Goal: Information Seeking & Learning: Learn about a topic

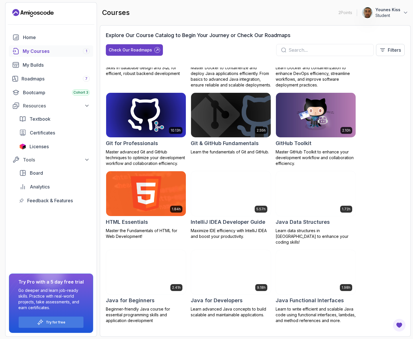
scroll to position [51, 0]
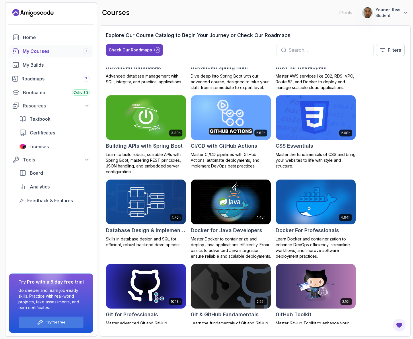
click at [317, 49] on input "text" at bounding box center [329, 49] width 80 height 7
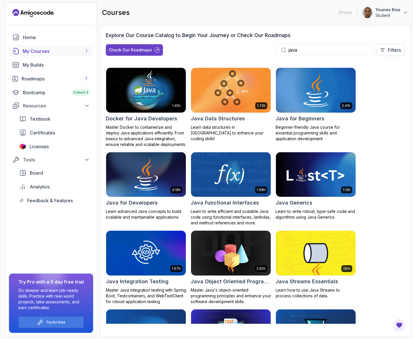
type input "java"
click at [309, 78] on img at bounding box center [316, 90] width 84 height 47
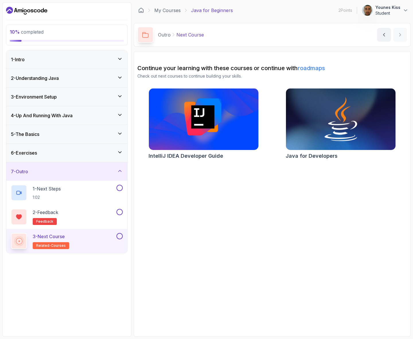
click at [82, 59] on div "1 - Intro" at bounding box center [67, 59] width 112 height 7
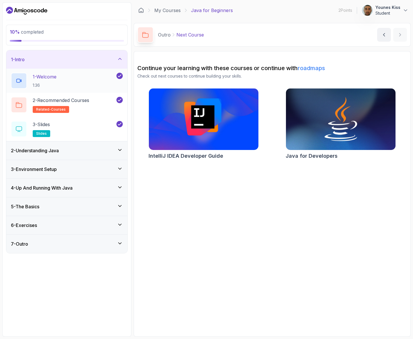
click at [77, 75] on div "1 - Welcome 1:36" at bounding box center [63, 81] width 104 height 16
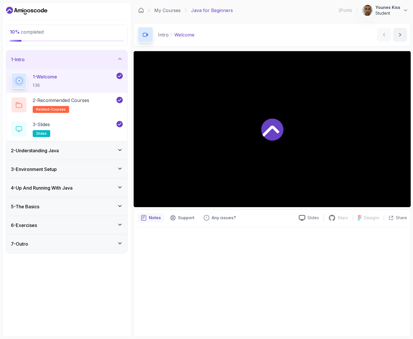
click at [282, 125] on icon at bounding box center [272, 129] width 22 height 22
click at [329, 32] on div "Intro Welcome Welcome by nelson" at bounding box center [272, 35] width 277 height 24
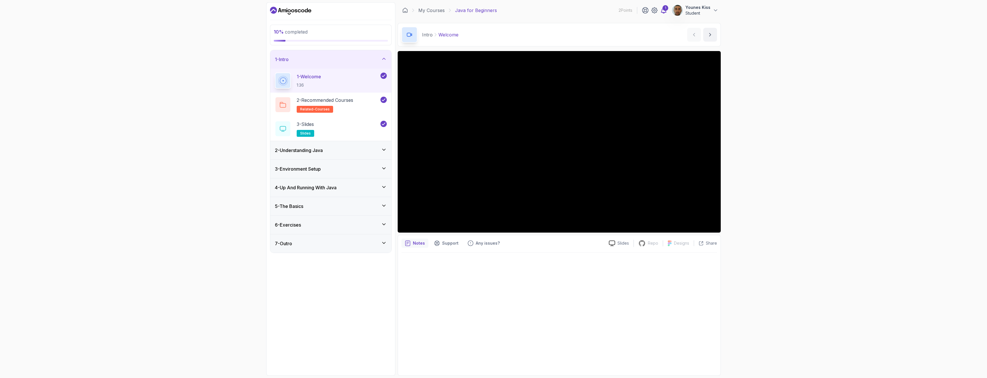
click at [413, 10] on icon at bounding box center [664, 10] width 5 height 6
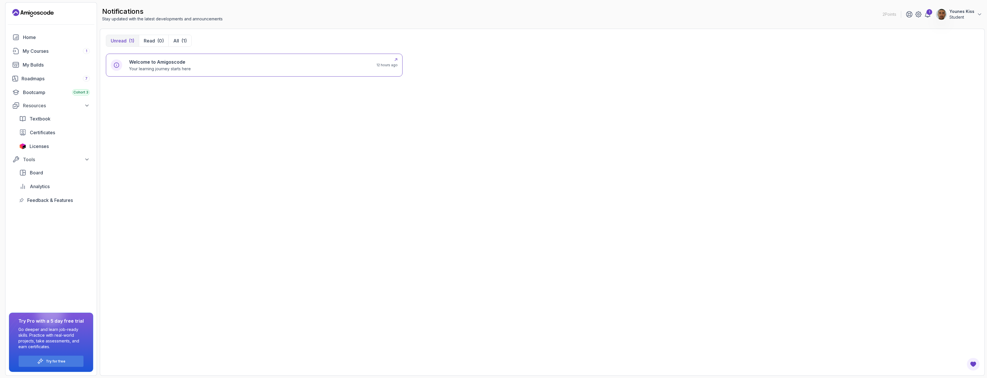
click at [236, 68] on div "Welcome to Amigoscode Your learning journey starts here" at bounding box center [249, 65] width 241 height 13
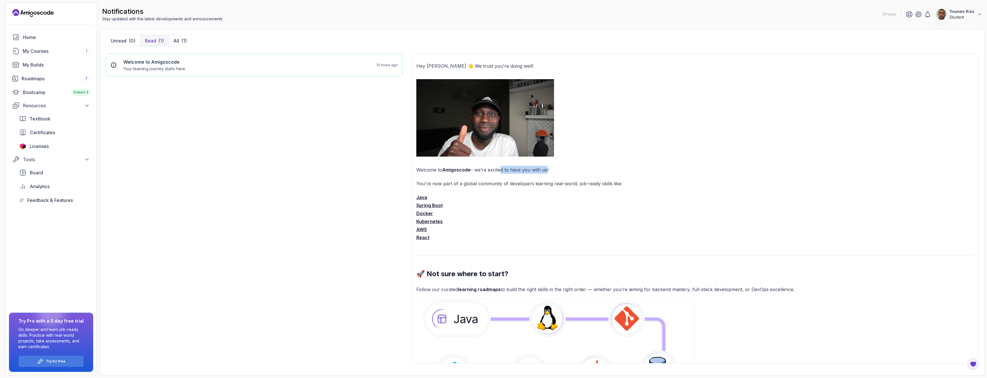
drag, startPoint x: 506, startPoint y: 170, endPoint x: 547, endPoint y: 171, distance: 40.5
click at [413, 171] on p "Welcome to Amigoscode – we’re excited to have you with us!" at bounding box center [695, 170] width 558 height 8
click at [413, 182] on p "You're now part of a global community of developers learning real-world, job-re…" at bounding box center [695, 184] width 558 height 8
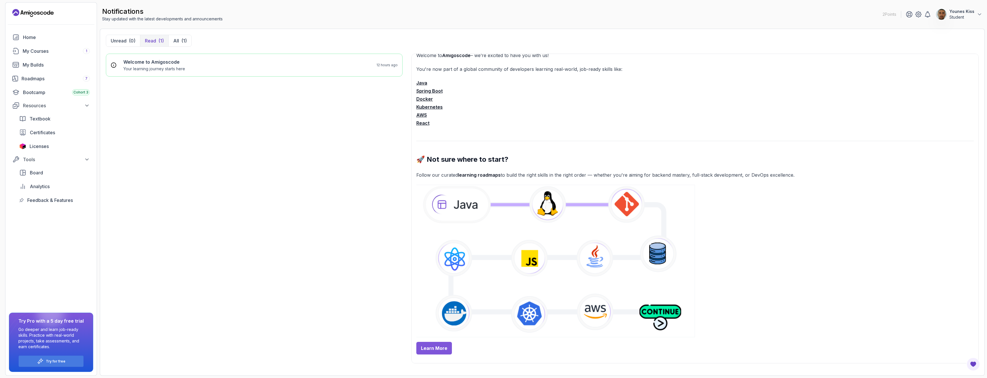
scroll to position [141, 0]
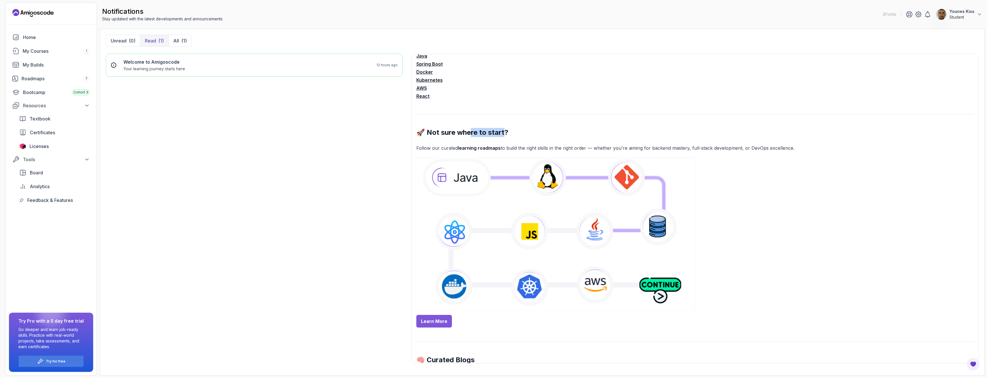
drag, startPoint x: 472, startPoint y: 136, endPoint x: 502, endPoint y: 136, distance: 29.6
click at [413, 136] on h2 "🚀 Not sure where to start?" at bounding box center [695, 132] width 558 height 9
drag, startPoint x: 473, startPoint y: 149, endPoint x: 549, endPoint y: 149, distance: 76.1
click at [413, 149] on p "Follow our curated learning roadmaps to build the right skills in the right ord…" at bounding box center [695, 148] width 558 height 8
click at [413, 148] on p "Follow our curated learning roadmaps to build the right skills in the right ord…" at bounding box center [695, 148] width 558 height 8
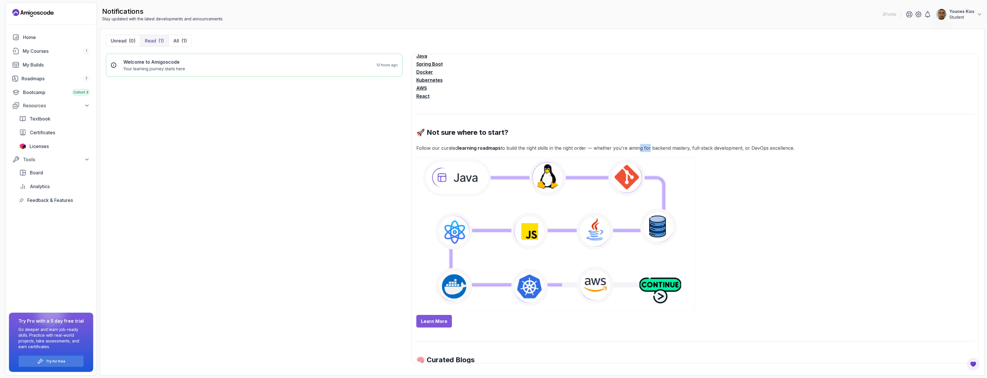
drag, startPoint x: 637, startPoint y: 148, endPoint x: 662, endPoint y: 146, distance: 25.6
click at [413, 146] on p "Follow our curated learning roadmaps to build the right skills in the right ord…" at bounding box center [695, 148] width 558 height 8
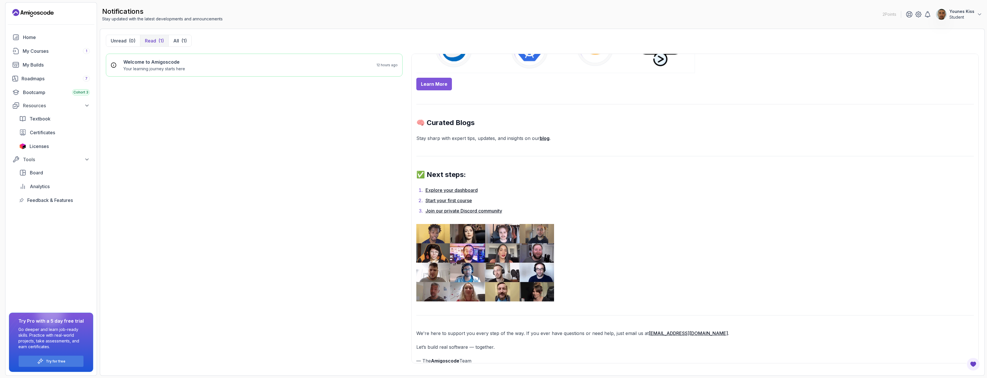
scroll to position [392, 0]
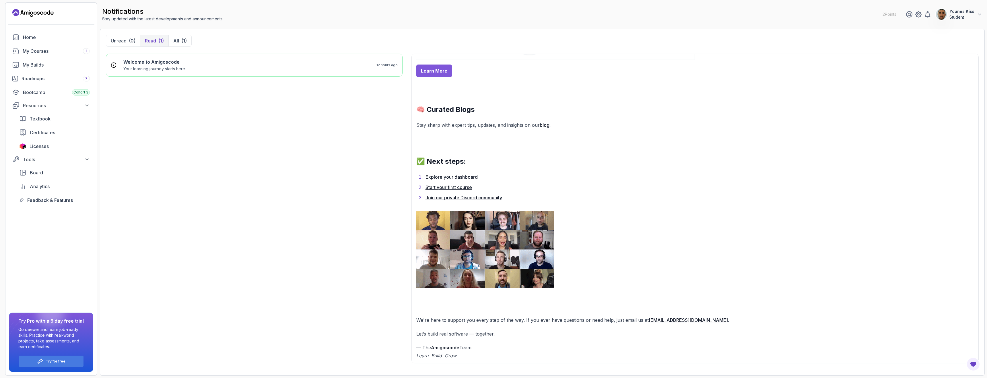
click at [413, 178] on link "Explore your dashboard" at bounding box center [452, 177] width 52 height 6
click at [413, 187] on link "Start your first course" at bounding box center [449, 188] width 46 height 6
click at [413, 197] on link "Join our private Discord community" at bounding box center [464, 198] width 77 height 6
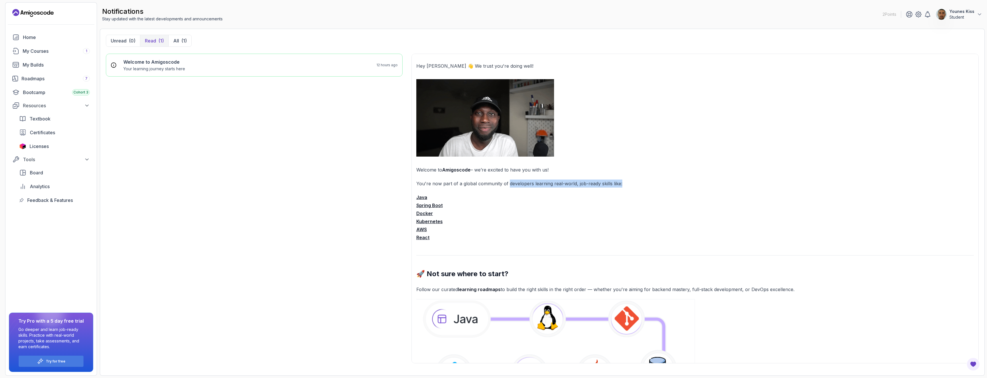
drag, startPoint x: 507, startPoint y: 182, endPoint x: 633, endPoint y: 189, distance: 125.9
drag, startPoint x: 604, startPoint y: 179, endPoint x: 507, endPoint y: 189, distance: 97.2
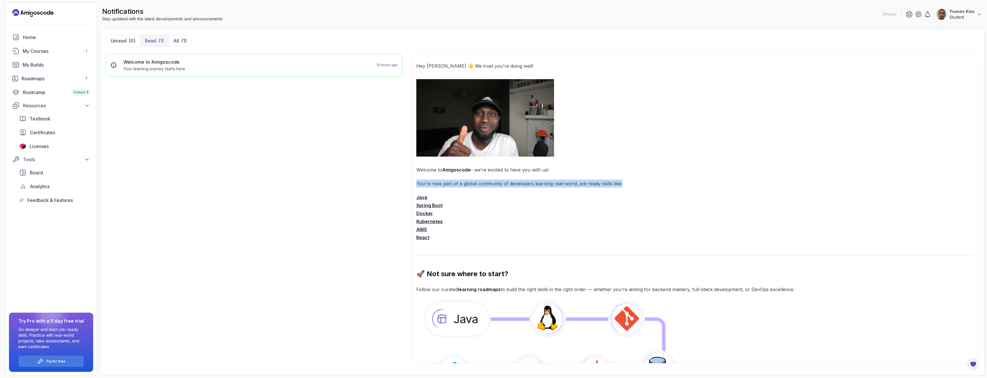
click at [413, 187] on p "You're now part of a global community of developers learning real-world, job-re…" at bounding box center [695, 184] width 558 height 8
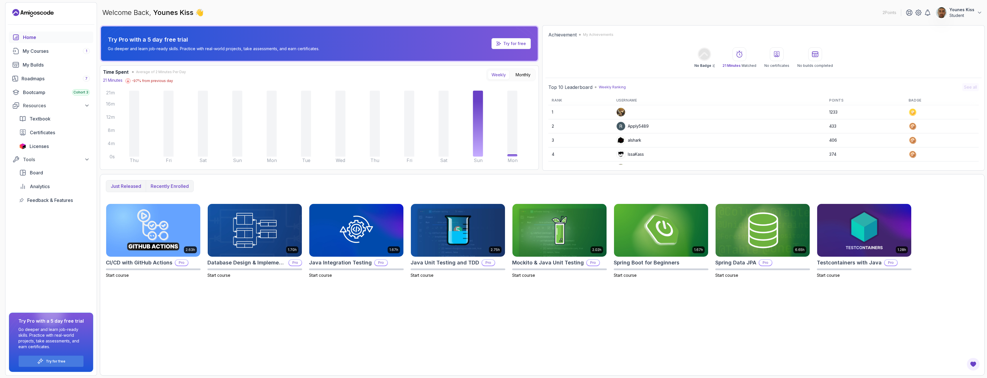
click at [172, 188] on p "Recently enrolled" at bounding box center [170, 186] width 38 height 7
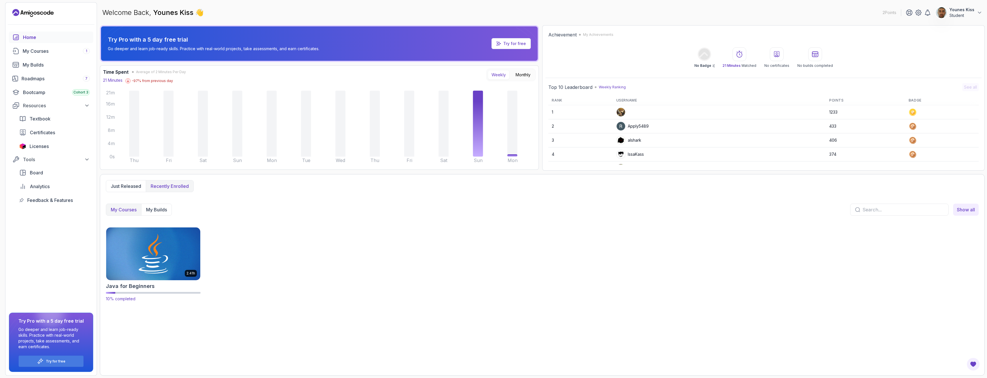
click at [131, 261] on img at bounding box center [153, 253] width 99 height 55
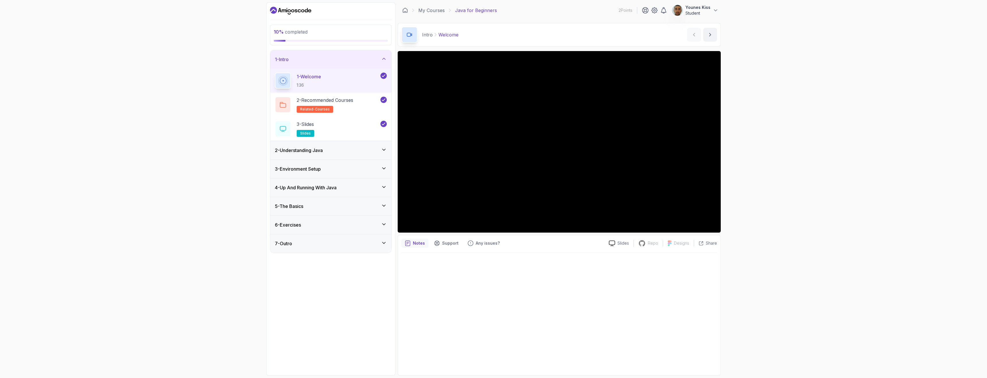
click at [808, 225] on div "10 % completed 1 - Intro 1 - Welcome 1:36 2 - Recommended Courses related-cours…" at bounding box center [493, 189] width 987 height 378
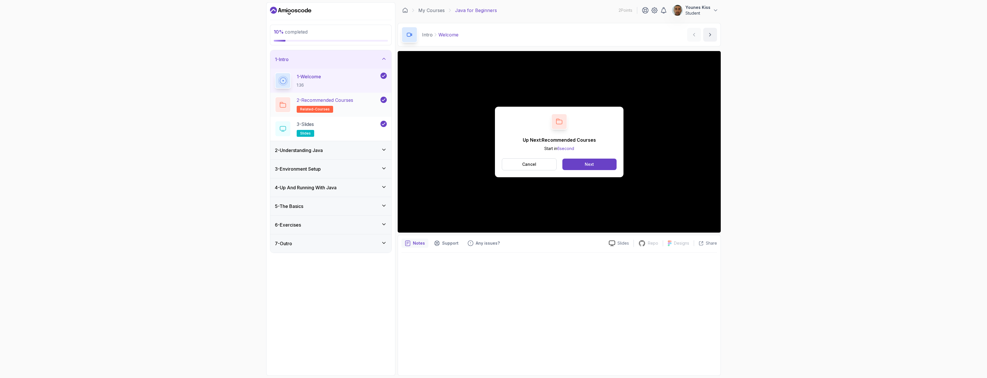
click at [352, 102] on p "2 - Recommended Courses" at bounding box center [325, 100] width 57 height 7
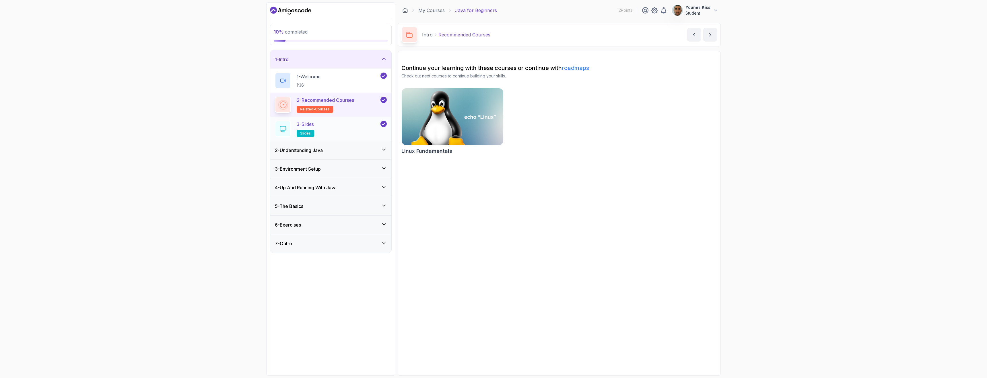
click at [306, 129] on h2 "3 - Slides slides" at bounding box center [306, 129] width 18 height 16
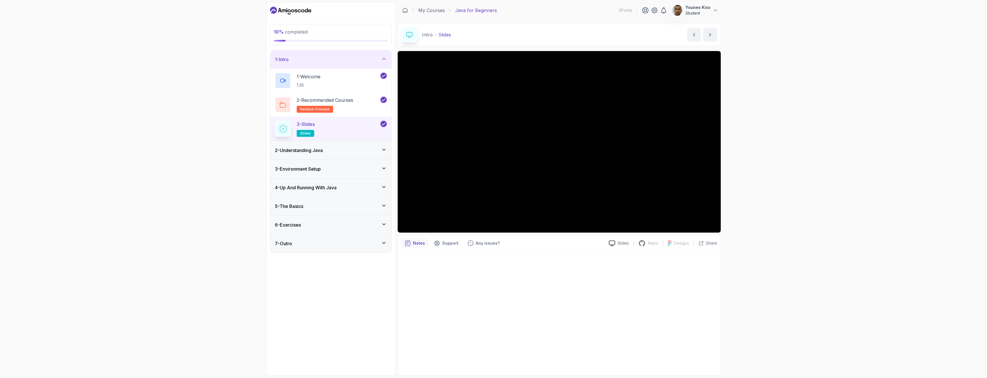
click at [332, 152] on div "2 - Understanding Java" at bounding box center [331, 150] width 112 height 7
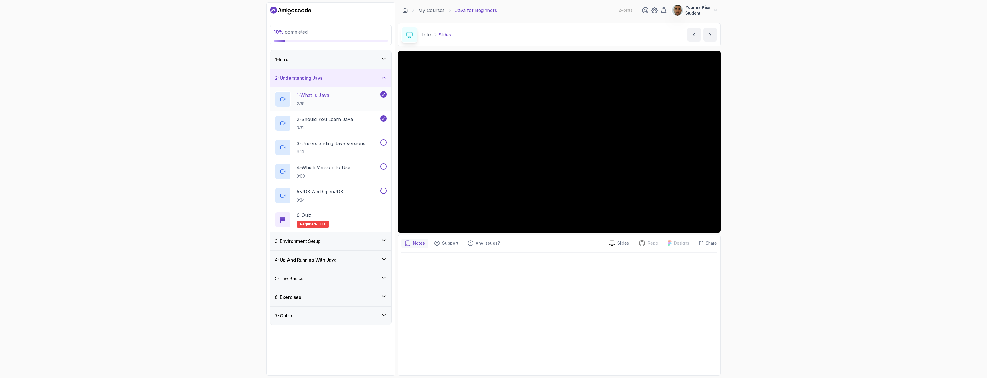
click at [341, 100] on div "1 - What Is Java 2:38" at bounding box center [327, 99] width 104 height 16
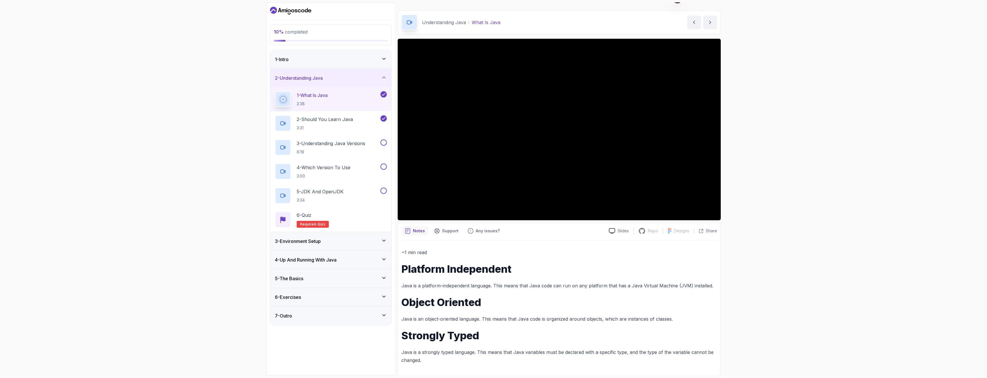
scroll to position [13, 0]
drag, startPoint x: 536, startPoint y: 286, endPoint x: 582, endPoint y: 286, distance: 45.9
click at [568, 286] on p "Java is a platform-independent language. This means that Java code can run on a…" at bounding box center [560, 286] width 316 height 8
click at [583, 286] on p "Java is a platform-independent language. This means that Java code can run on a…" at bounding box center [560, 286] width 316 height 8
drag, startPoint x: 623, startPoint y: 286, endPoint x: 663, endPoint y: 285, distance: 40.2
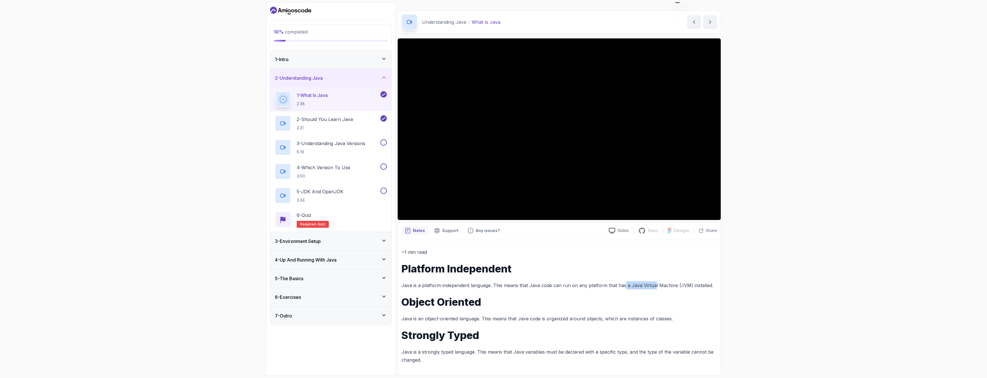
click at [660, 285] on p "Java is a platform-independent language. This means that Java code can run on a…" at bounding box center [560, 286] width 316 height 8
click at [663, 285] on p "Java is a platform-independent language. This means that Java code can run on a…" at bounding box center [560, 286] width 316 height 8
drag, startPoint x: 427, startPoint y: 317, endPoint x: 525, endPoint y: 314, distance: 98.5
click at [524, 314] on div "~1 min read Platform Independent Java is a platform-independent language. This …" at bounding box center [560, 306] width 316 height 116
drag, startPoint x: 572, startPoint y: 321, endPoint x: 633, endPoint y: 318, distance: 60.9
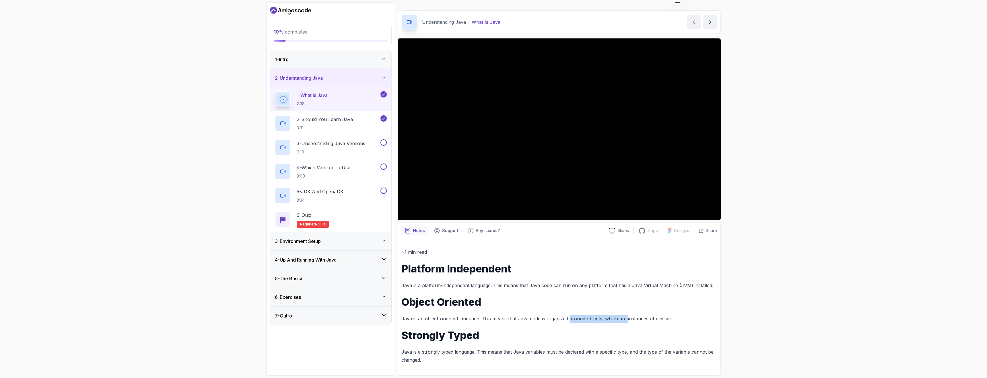
click at [630, 318] on p "Java is an object-oriented language. This means that Java code is organized aro…" at bounding box center [560, 319] width 316 height 8
click at [633, 318] on p "Java is an object-oriented language. This means that Java code is organized aro…" at bounding box center [560, 319] width 316 height 8
drag, startPoint x: 424, startPoint y: 352, endPoint x: 506, endPoint y: 352, distance: 82.1
click at [504, 352] on p "Java is a strongly typed language. This means that Java variables must be decla…" at bounding box center [560, 356] width 316 height 16
click at [514, 352] on p "Java is a strongly typed language. This means that Java variables must be decla…" at bounding box center [560, 356] width 316 height 16
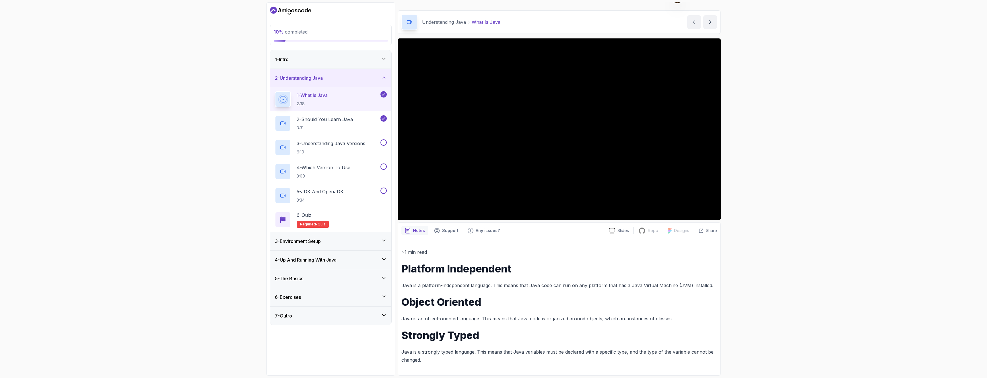
drag, startPoint x: 547, startPoint y: 351, endPoint x: 605, endPoint y: 355, distance: 57.6
click at [594, 355] on p "Java is a strongly typed language. This means that Java variables must be decla…" at bounding box center [560, 356] width 316 height 16
drag, startPoint x: 654, startPoint y: 351, endPoint x: 678, endPoint y: 356, distance: 24.8
click at [667, 353] on p "Java is a strongly typed language. This means that Java variables must be decla…" at bounding box center [560, 356] width 316 height 16
click at [678, 356] on p "Java is a strongly typed language. This means that Java variables must be decla…" at bounding box center [560, 356] width 316 height 16
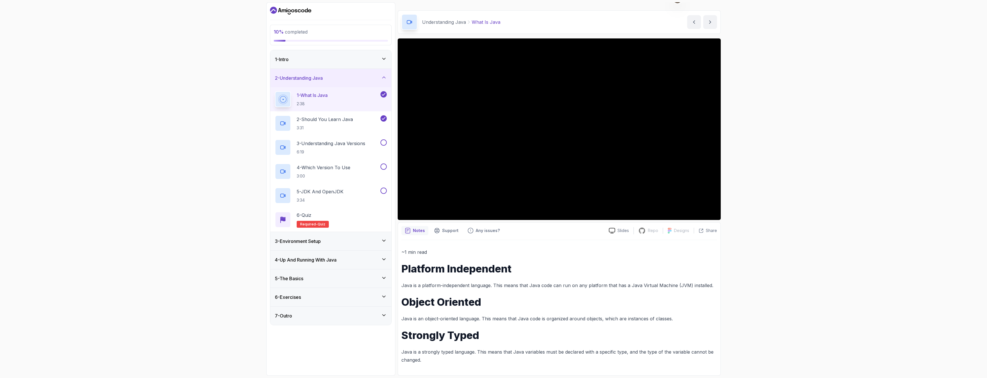
scroll to position [0, 0]
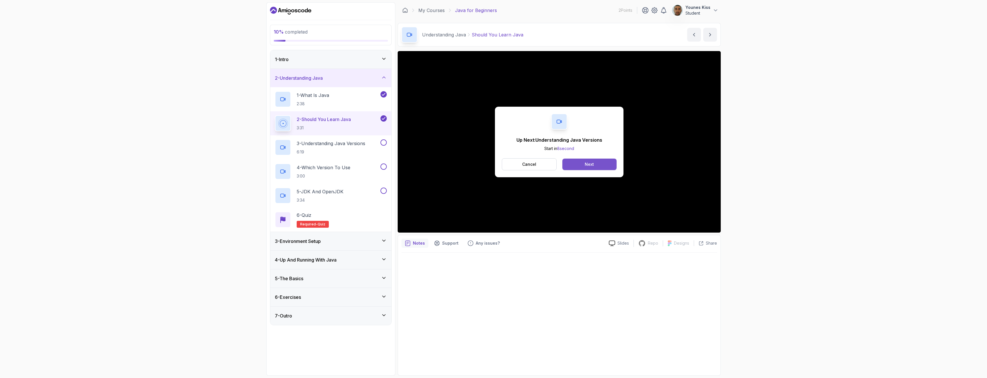
click at [589, 165] on div "Next" at bounding box center [589, 165] width 9 height 6
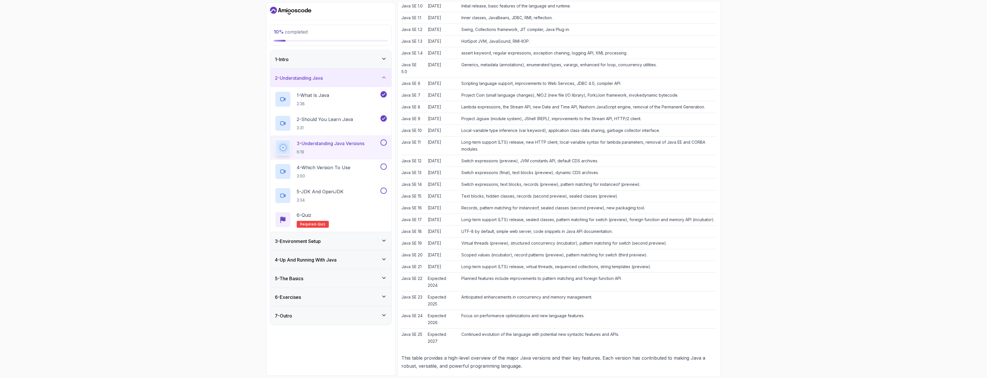
scroll to position [333, 0]
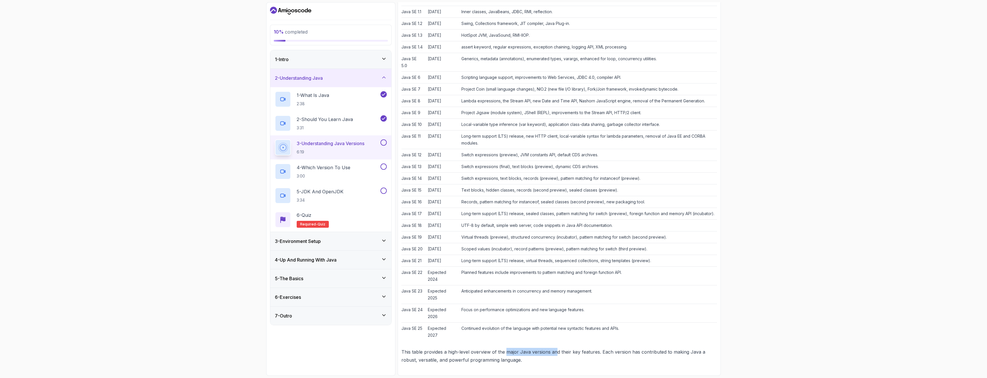
drag, startPoint x: 507, startPoint y: 354, endPoint x: 557, endPoint y: 353, distance: 49.9
click at [557, 353] on p "This table provides a high-level overview of the major Java versions and their …" at bounding box center [560, 356] width 316 height 16
drag, startPoint x: 512, startPoint y: 322, endPoint x: 539, endPoint y: 322, distance: 27.0
click at [540, 321] on td "Focus on performance optimizations and new language features." at bounding box center [588, 313] width 258 height 19
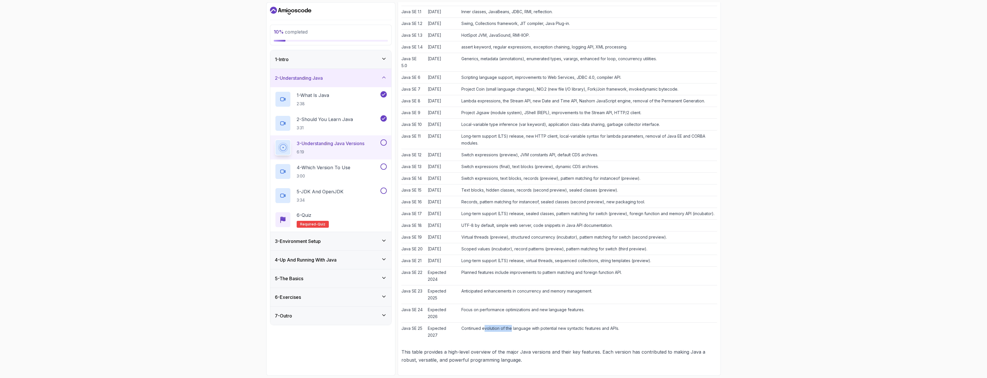
drag, startPoint x: 487, startPoint y: 336, endPoint x: 528, endPoint y: 338, distance: 41.3
click at [517, 338] on td "Continued evolution of the language with potential new syntactic features and A…" at bounding box center [588, 332] width 258 height 19
drag, startPoint x: 550, startPoint y: 336, endPoint x: 597, endPoint y: 335, distance: 46.8
click at [594, 335] on td "Continued evolution of the language with potential new syntactic features and A…" at bounding box center [588, 332] width 258 height 19
drag, startPoint x: 599, startPoint y: 335, endPoint x: 617, endPoint y: 335, distance: 18.4
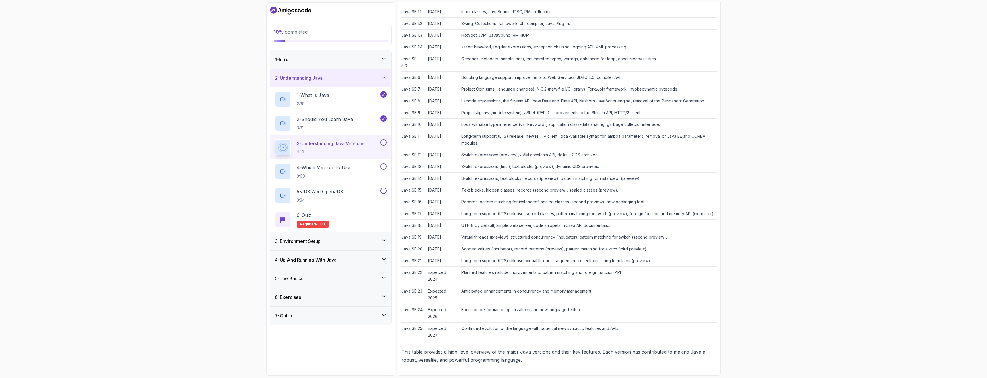
click at [599, 335] on td "Continued evolution of the language with potential new syntactic features and A…" at bounding box center [588, 332] width 258 height 19
drag, startPoint x: 617, startPoint y: 335, endPoint x: 626, endPoint y: 334, distance: 9.2
click at [626, 334] on td "Continued evolution of the language with potential new syntactic features and A…" at bounding box center [588, 332] width 258 height 19
drag, startPoint x: 478, startPoint y: 300, endPoint x: 503, endPoint y: 300, distance: 24.4
click at [503, 286] on td "Planned features include improvements to pattern matching and foreign function …" at bounding box center [588, 276] width 258 height 19
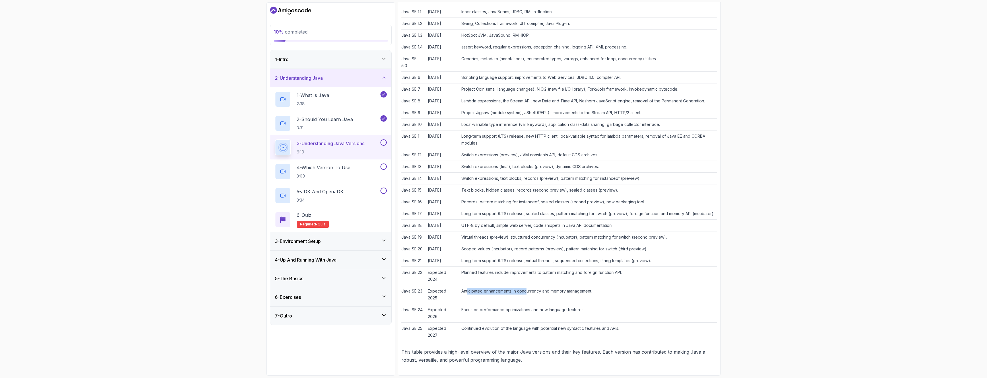
drag, startPoint x: 471, startPoint y: 314, endPoint x: 531, endPoint y: 310, distance: 60.4
click at [531, 304] on td "Anticipated enhancements in concurrency and memory management." at bounding box center [588, 295] width 258 height 19
drag, startPoint x: 577, startPoint y: 309, endPoint x: 490, endPoint y: 309, distance: 87.0
click at [490, 304] on td "Anticipated enhancements in concurrency and memory management." at bounding box center [588, 295] width 258 height 19
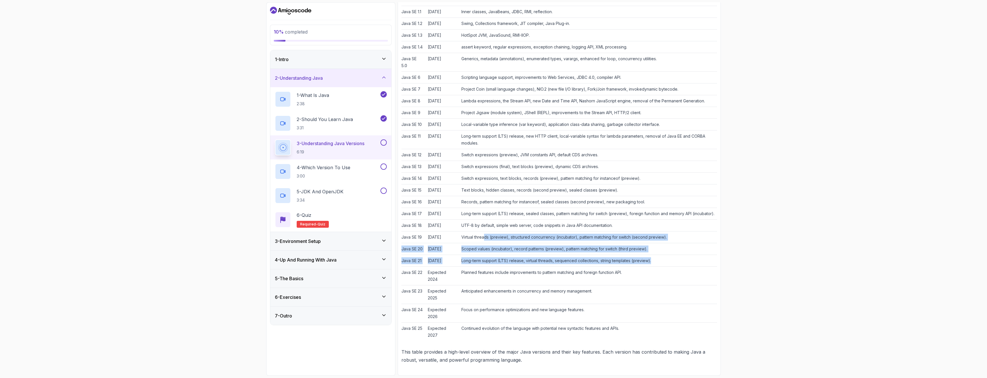
drag, startPoint x: 487, startPoint y: 253, endPoint x: 514, endPoint y: 287, distance: 43.6
click at [513, 288] on tbody "Java SE 1.0 January 1996 Initial release, basic features of the language and ru…" at bounding box center [560, 167] width 316 height 347
click at [514, 267] on td "Long-term support (LTS) release, virtual threads, sequenced collections, string…" at bounding box center [588, 261] width 258 height 12
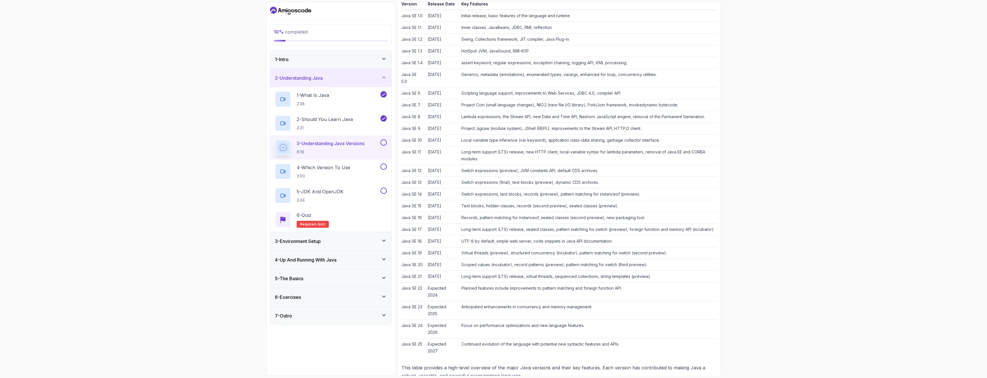
scroll to position [317, 0]
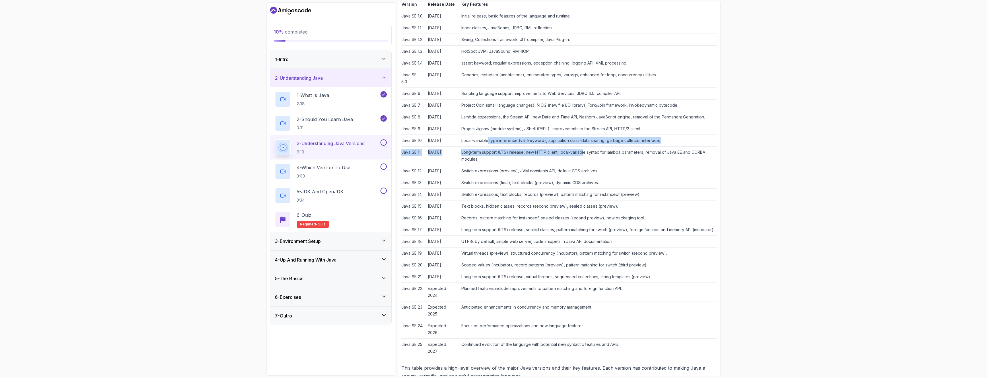
drag, startPoint x: 491, startPoint y: 141, endPoint x: 586, endPoint y: 154, distance: 95.9
click at [586, 154] on tbody "Java SE 1.0 January 1996 Initial release, basic features of the language and ru…" at bounding box center [560, 183] width 316 height 347
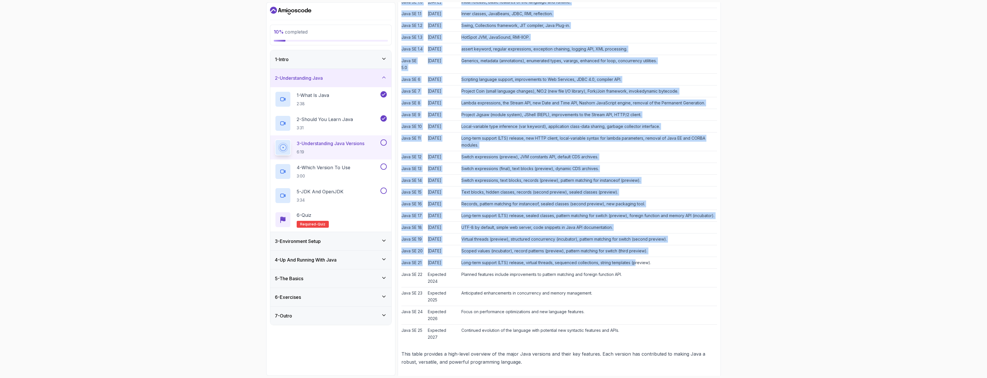
scroll to position [333, 0]
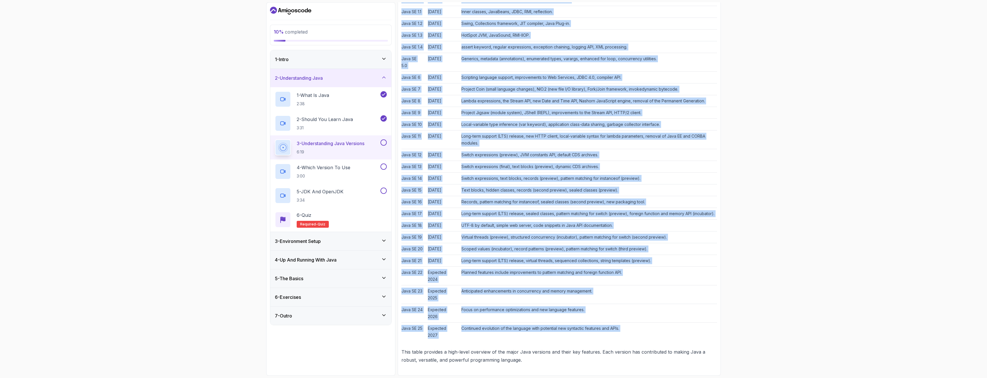
drag, startPoint x: 403, startPoint y: 203, endPoint x: 674, endPoint y: 344, distance: 306.0
click at [674, 344] on div "~3 min read Java Versions Java has evolved significantly since its inception, w…" at bounding box center [560, 146] width 316 height 436
copy div "Java Versions Java has evolved significantly since its inception, with each ver…"
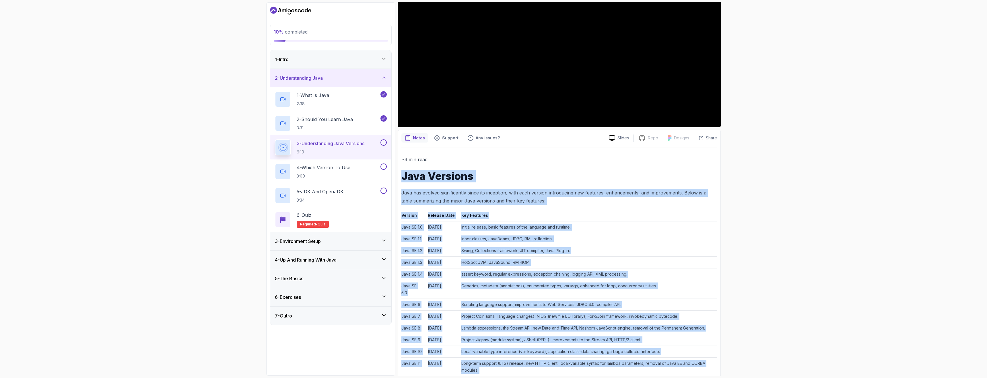
scroll to position [10, 0]
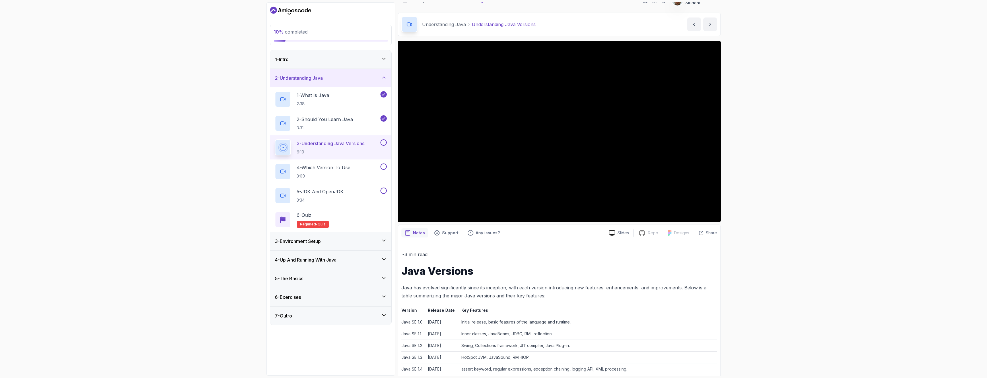
click at [806, 148] on div "10 % completed 1 - Intro 2 - Understanding Java 1 - What Is Java 2:38 2 - Shoul…" at bounding box center [493, 189] width 987 height 378
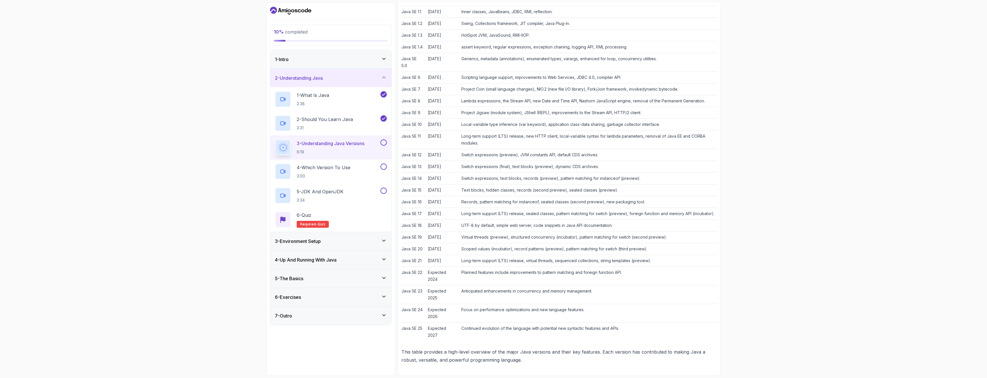
scroll to position [0, 0]
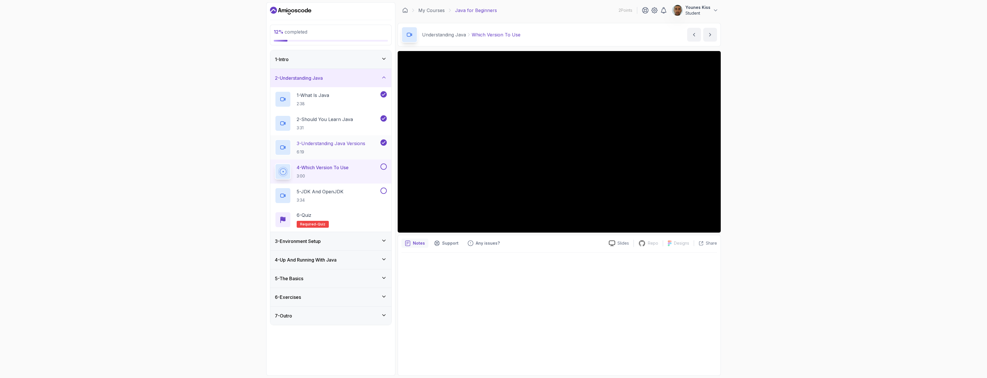
click at [340, 147] on h2 "3 - Understanding Java Versions 6:19" at bounding box center [331, 147] width 69 height 15
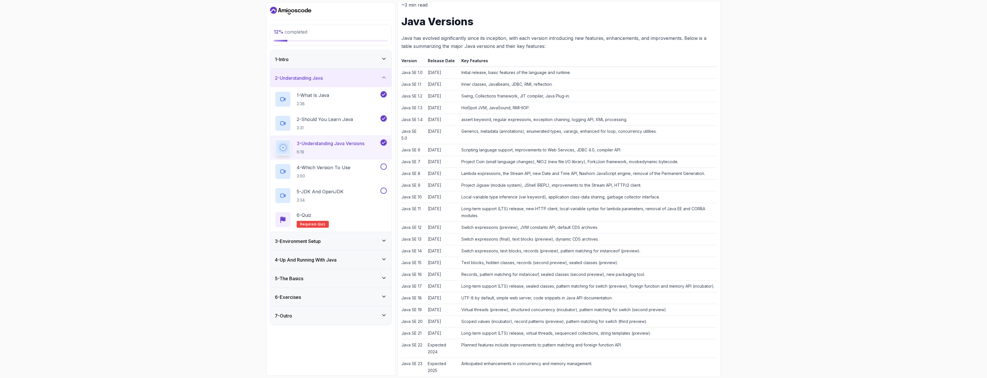
scroll to position [333, 0]
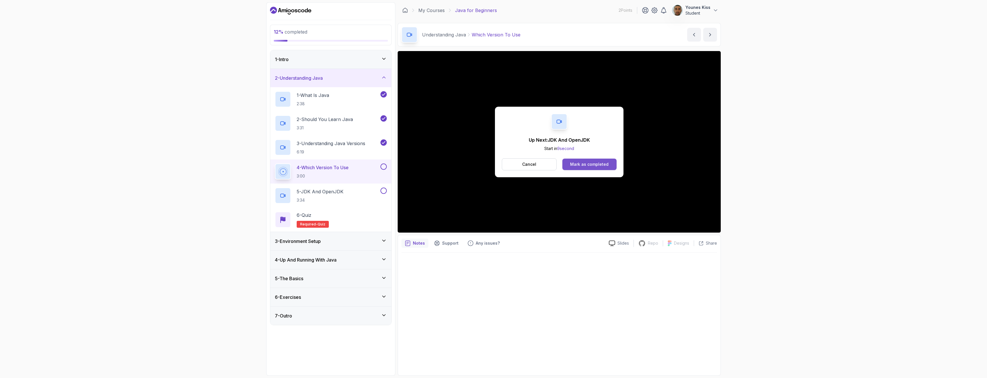
click at [595, 165] on div "Mark as completed" at bounding box center [589, 165] width 38 height 6
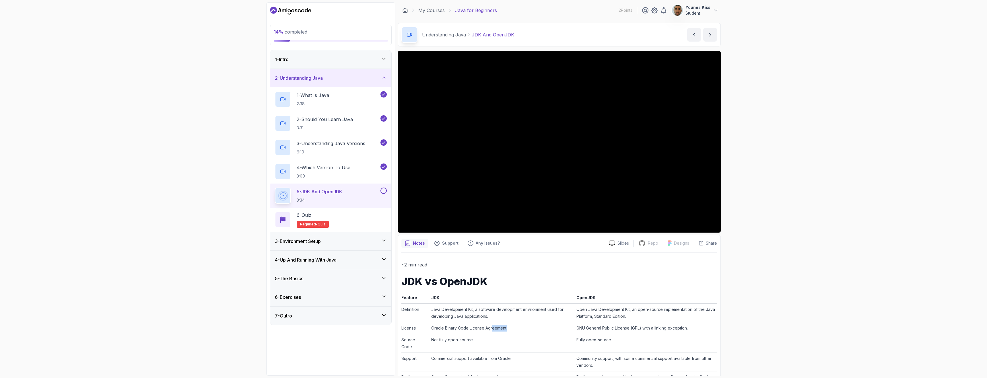
drag, startPoint x: 491, startPoint y: 326, endPoint x: 529, endPoint y: 327, distance: 37.3
click at [529, 327] on td "Oracle Binary Code License Agreement." at bounding box center [501, 329] width 145 height 12
click at [531, 324] on td "Oracle Binary Code License Agreement." at bounding box center [501, 329] width 145 height 12
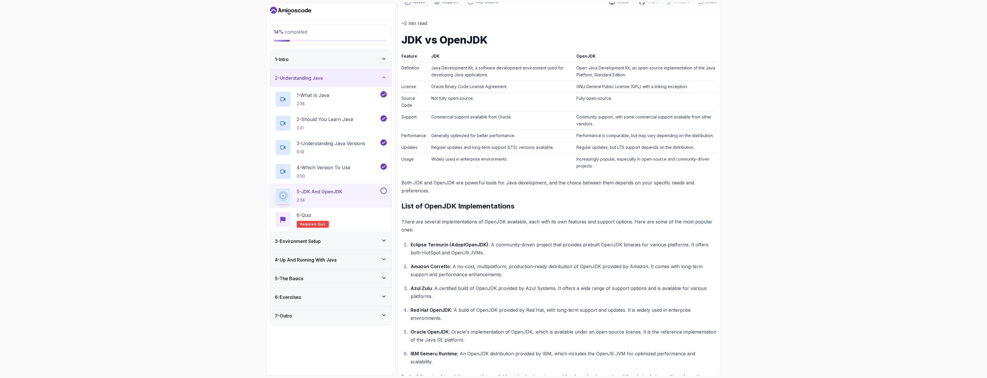
scroll to position [258, 0]
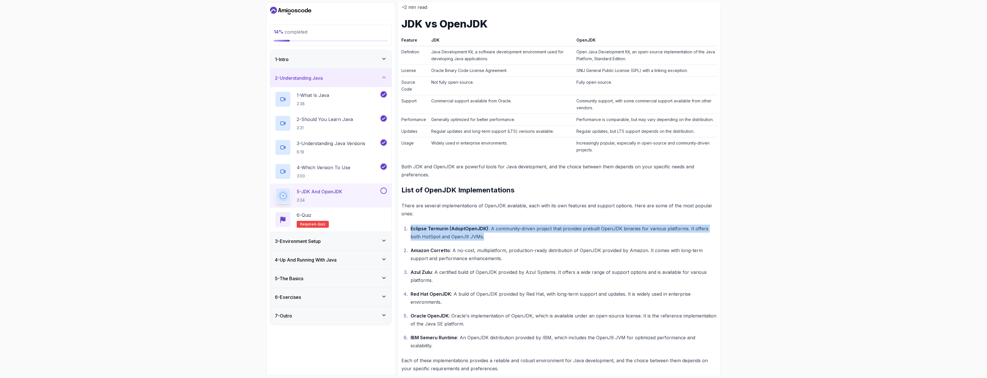
drag, startPoint x: 469, startPoint y: 213, endPoint x: 525, endPoint y: 235, distance: 60.8
click at [525, 235] on div "~2 min read JDK vs OpenJDK Feature JDK OpenJDK Definition Java Development Kit,…" at bounding box center [560, 188] width 316 height 370
click at [538, 230] on p "Eclipse Termurin (AdoptOpenJDK) : A community-driven project that provides preb…" at bounding box center [564, 233] width 307 height 16
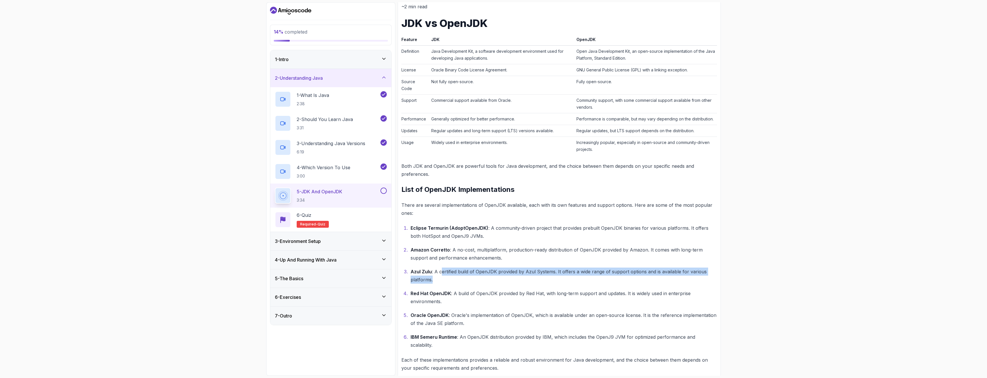
drag, startPoint x: 442, startPoint y: 271, endPoint x: 489, endPoint y: 277, distance: 48.0
click at [489, 277] on p "Azul Zulu : A certified build of OpenJDK provided by Azul Systems. It offers a …" at bounding box center [564, 276] width 307 height 16
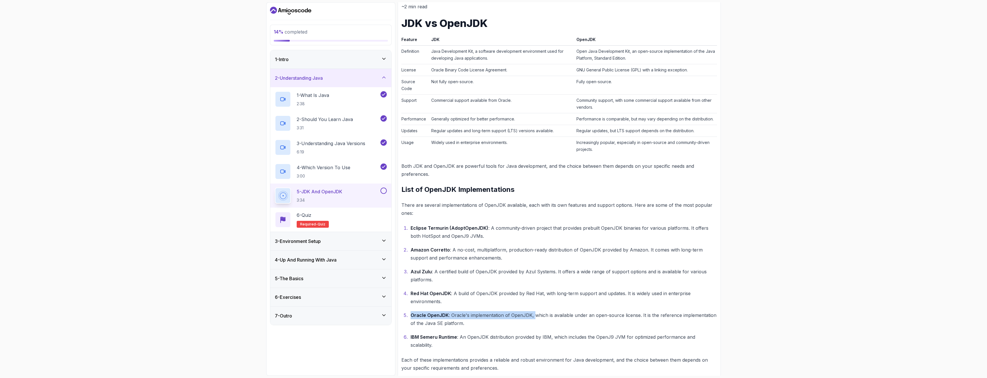
drag, startPoint x: 437, startPoint y: 311, endPoint x: 540, endPoint y: 318, distance: 104.2
click at [539, 318] on ol "Eclipse Termurin (AdoptOpenJDK) : A community-driven project that provides preb…" at bounding box center [560, 286] width 316 height 125
click at [544, 319] on p "Oracle OpenJDK : Oracle's implementation of OpenJDK, which is available under a…" at bounding box center [564, 319] width 307 height 16
drag, startPoint x: 477, startPoint y: 188, endPoint x: 525, endPoint y: 189, distance: 48.5
click at [525, 189] on h2 "List of OpenJDK Implementations" at bounding box center [560, 189] width 316 height 9
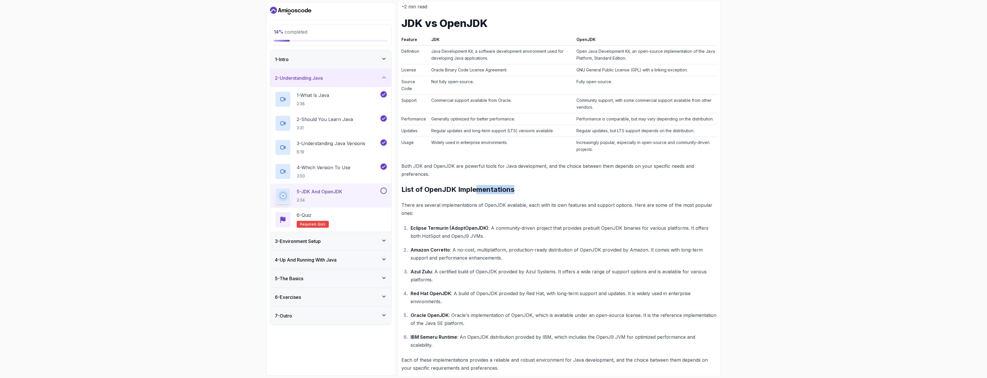
click at [525, 189] on h2 "List of OpenJDK Implementations" at bounding box center [560, 189] width 316 height 9
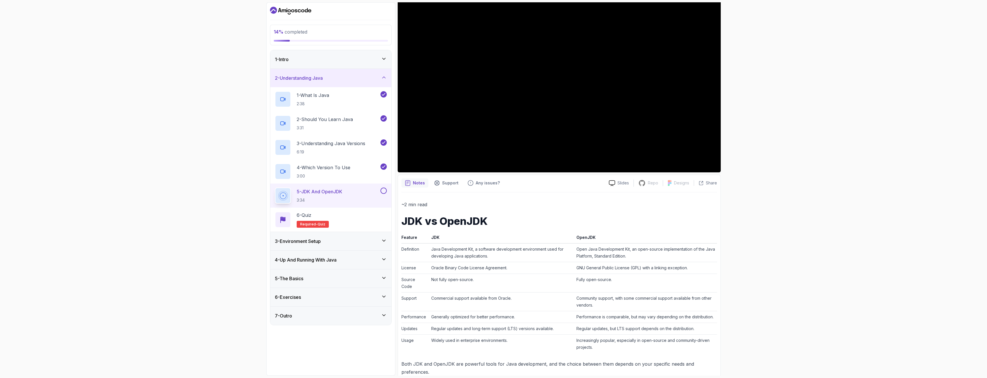
scroll to position [61, 0]
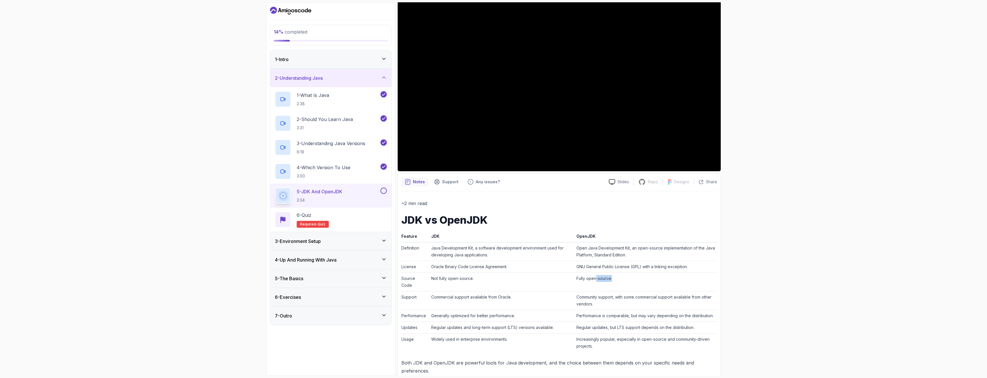
drag, startPoint x: 596, startPoint y: 278, endPoint x: 627, endPoint y: 279, distance: 31.6
click at [627, 279] on td "Fully open-source." at bounding box center [645, 282] width 143 height 19
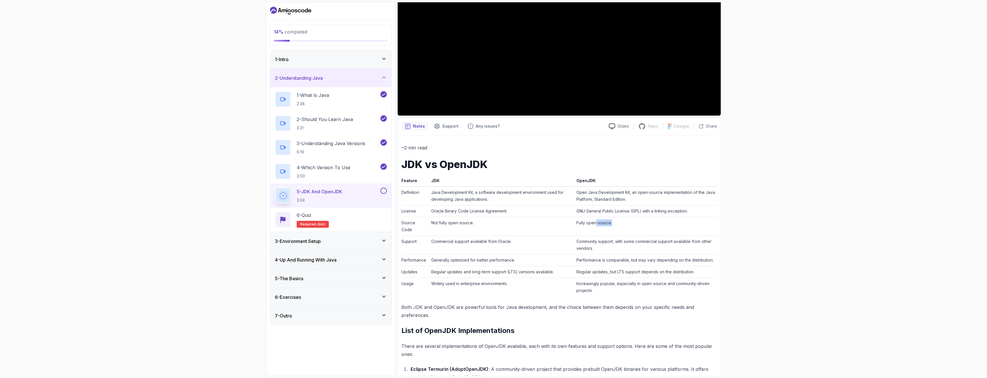
scroll to position [252, 0]
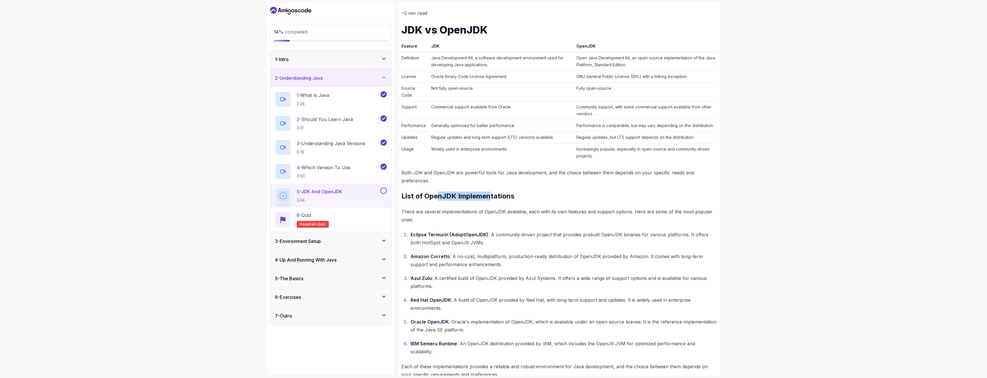
drag, startPoint x: 439, startPoint y: 195, endPoint x: 505, endPoint y: 195, distance: 65.2
click at [491, 195] on h2 "List of OpenJDK Implementations" at bounding box center [560, 196] width 316 height 9
click at [505, 195] on h2 "List of OpenJDK Implementations" at bounding box center [560, 196] width 316 height 9
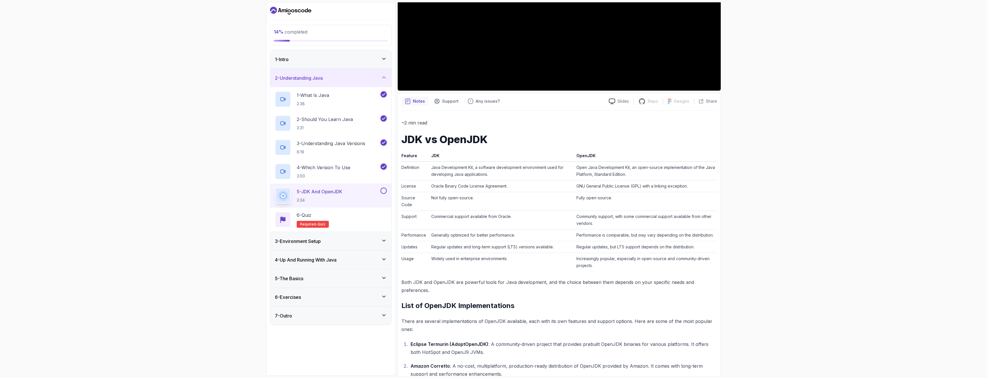
scroll to position [0, 0]
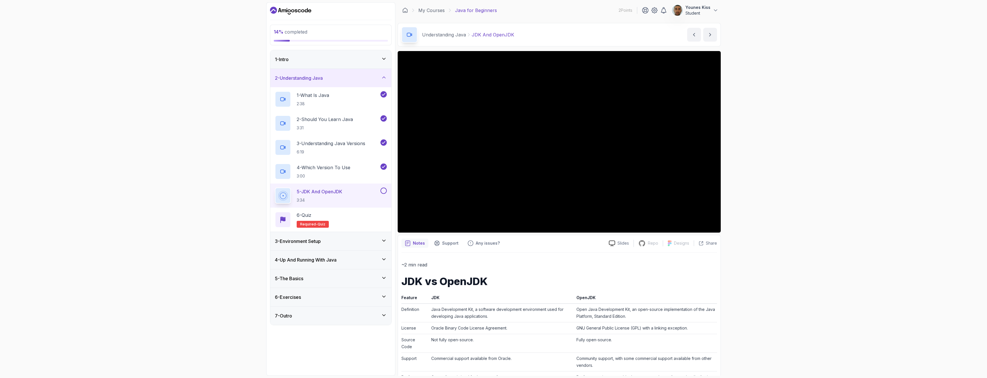
click at [464, 307] on td "Java Development Kit, a software development environment used for developing Ja…" at bounding box center [501, 313] width 145 height 19
drag, startPoint x: 487, startPoint y: 317, endPoint x: 422, endPoint y: 310, distance: 65.7
click at [422, 310] on tr "Definition Java Development Kit, a software development environment used for de…" at bounding box center [560, 313] width 316 height 19
copy tr "Java Development Kit, a software development environment used for developing Ja…"
click at [499, 316] on td "Java Development Kit, a software development environment used for developing Ja…" at bounding box center [501, 313] width 145 height 19
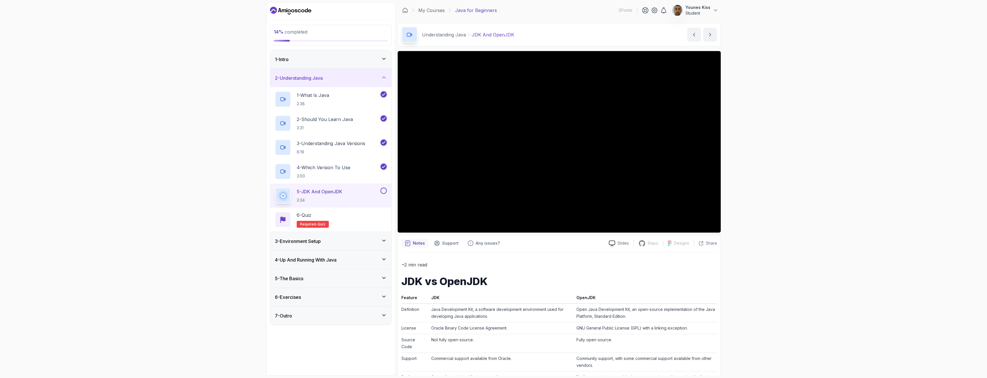
click at [488, 316] on td "Java Development Kit, a software development environment used for developing Ja…" at bounding box center [501, 313] width 145 height 19
click at [446, 312] on td "Java Development Kit, a software development environment used for developing Ja…" at bounding box center [501, 313] width 145 height 19
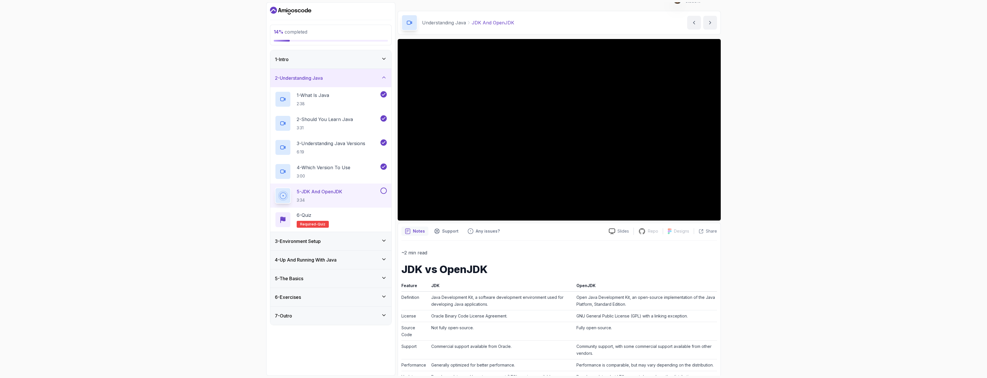
scroll to position [19, 0]
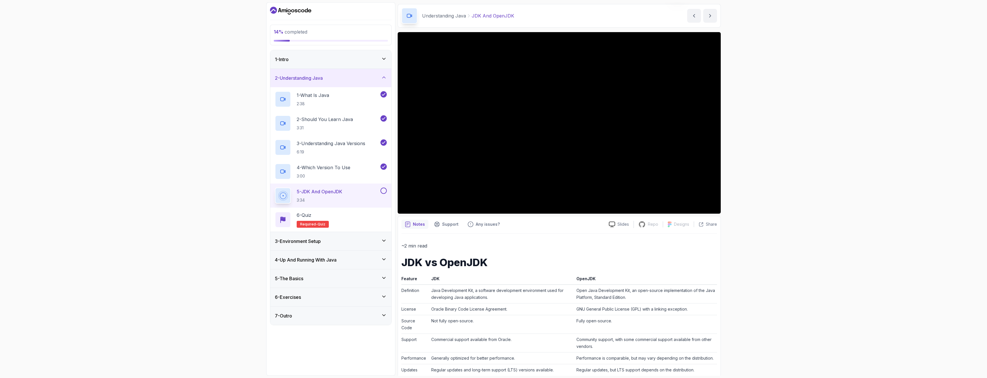
click at [449, 292] on td "Java Development Kit, a software development environment used for developing Ja…" at bounding box center [501, 294] width 145 height 19
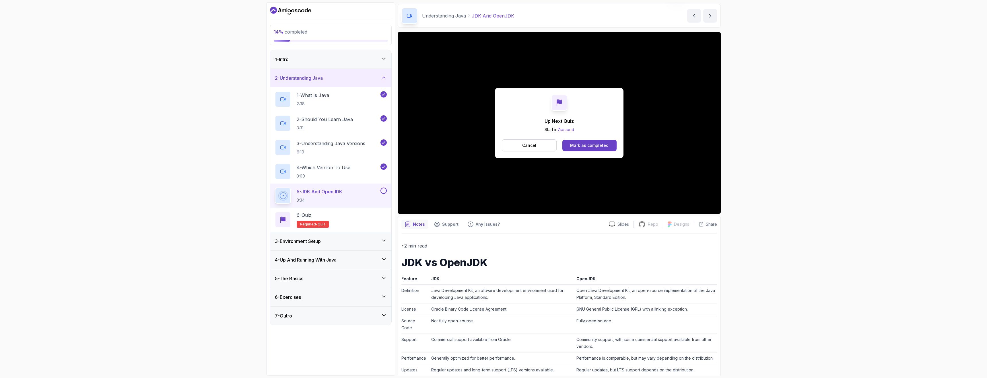
scroll to position [12, 0]
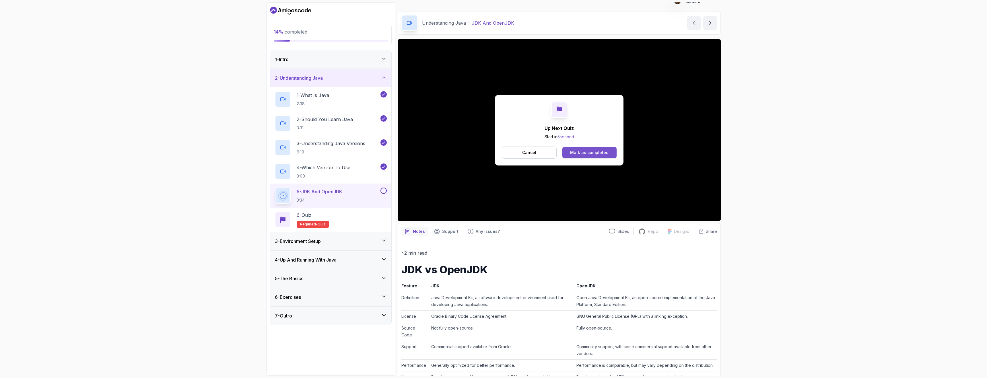
click at [599, 154] on div "Mark as completed" at bounding box center [589, 153] width 38 height 6
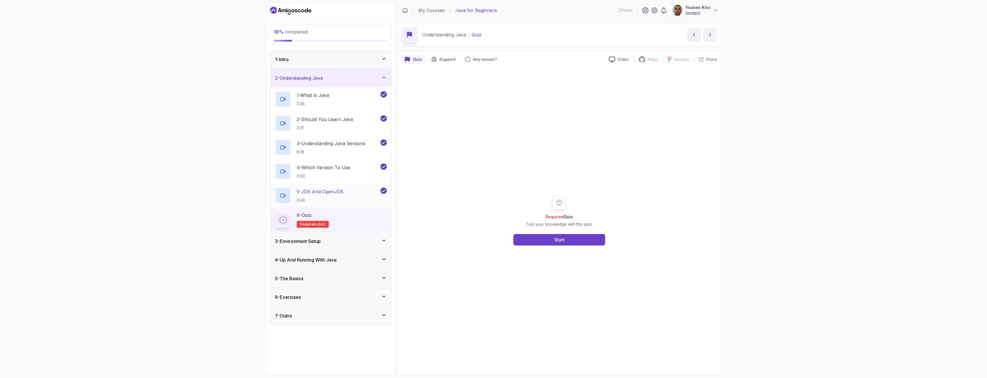
click at [317, 193] on p "5 - JDK And OpenJDK" at bounding box center [320, 191] width 47 height 7
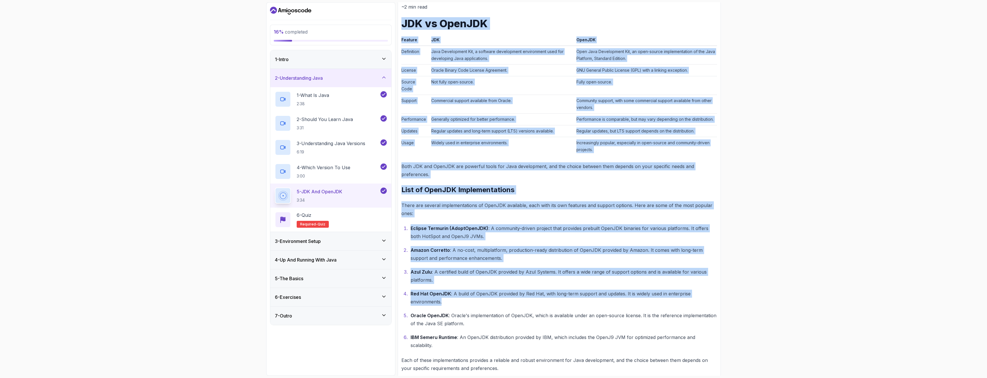
scroll to position [258, 0]
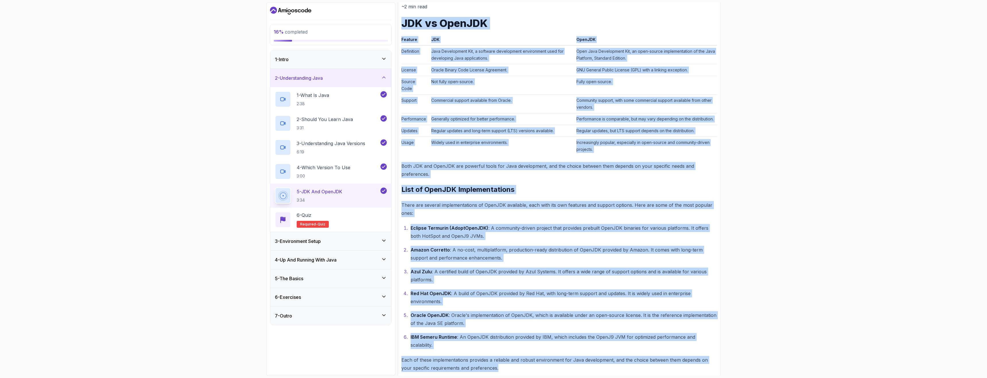
drag, startPoint x: 403, startPoint y: 115, endPoint x: 513, endPoint y: 362, distance: 270.1
click at [513, 362] on div "~2 min read JDK vs OpenJDK Feature JDK OpenJDK Definition Java Development Kit,…" at bounding box center [560, 188] width 316 height 370
copy div "JDK vs OpenJDK Feature JDK OpenJDK Definition Java Development Kit, a software …"
click at [493, 205] on p "There are several implementations of OpenJDK available, each with its own featu…" at bounding box center [560, 209] width 316 height 16
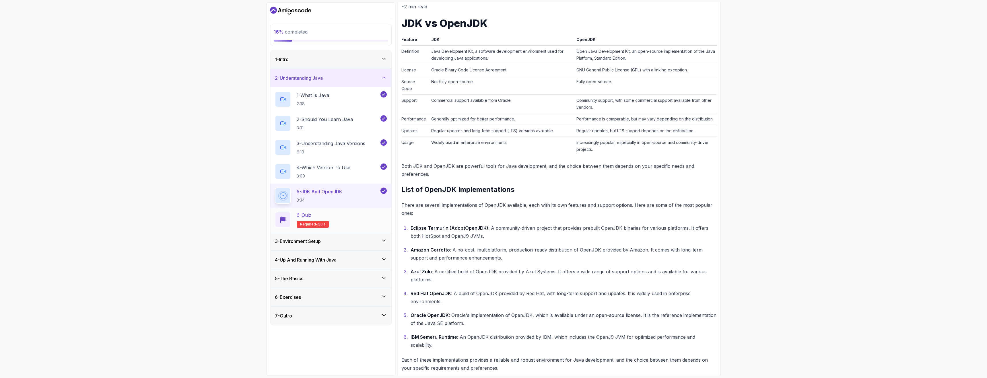
click at [346, 220] on div "6 - Quiz Required- quiz" at bounding box center [331, 220] width 112 height 16
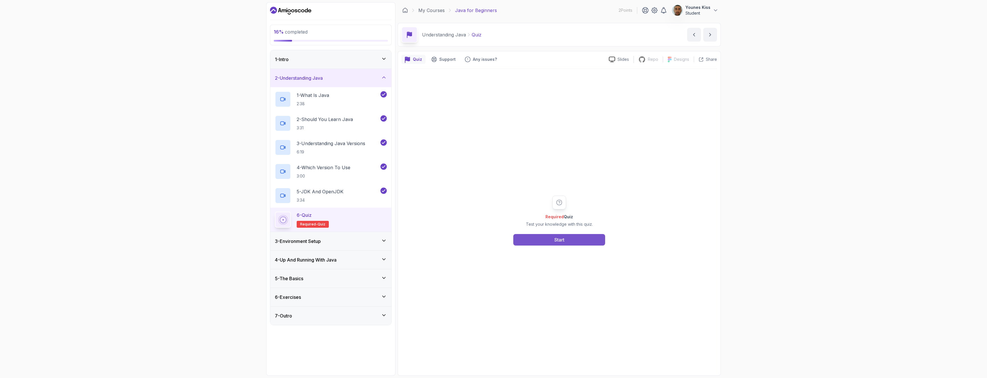
click at [582, 241] on button "Start" at bounding box center [559, 239] width 92 height 11
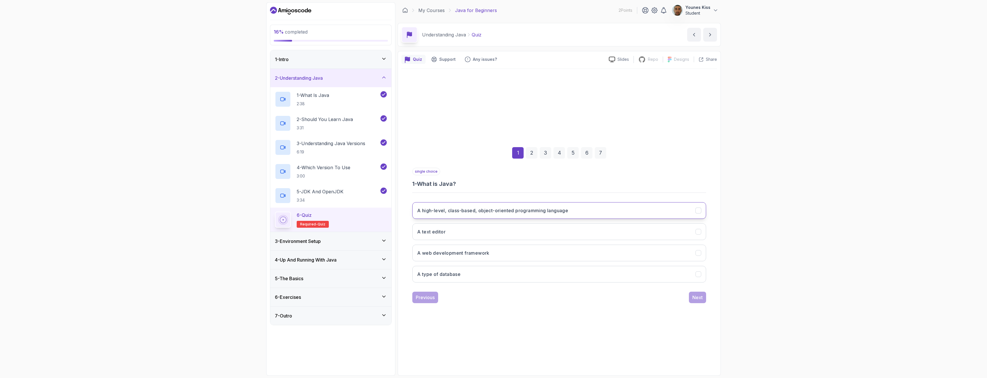
click at [460, 213] on h3 "A high-level, class-based, object-oriented programming language" at bounding box center [492, 210] width 151 height 7
click at [701, 300] on div "Next" at bounding box center [698, 297] width 10 height 7
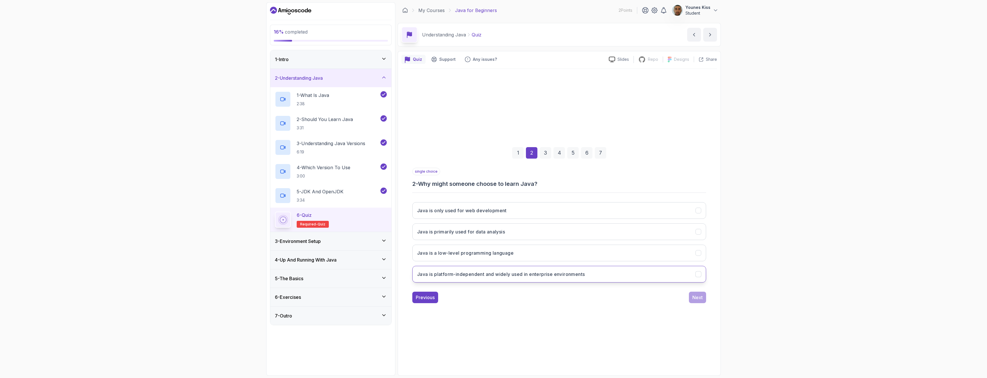
click at [667, 279] on button "Java is platform-independent and widely used in enterprise environments" at bounding box center [559, 274] width 294 height 17
click at [697, 300] on div "Next" at bounding box center [698, 297] width 10 height 7
click at [672, 252] on button "Each version introduces new features and improvements" at bounding box center [559, 253] width 294 height 17
click at [695, 275] on button "Versions do not affect the language's functionality" at bounding box center [559, 274] width 294 height 17
click at [695, 256] on button "Each version introduces new features and improvements" at bounding box center [559, 253] width 294 height 17
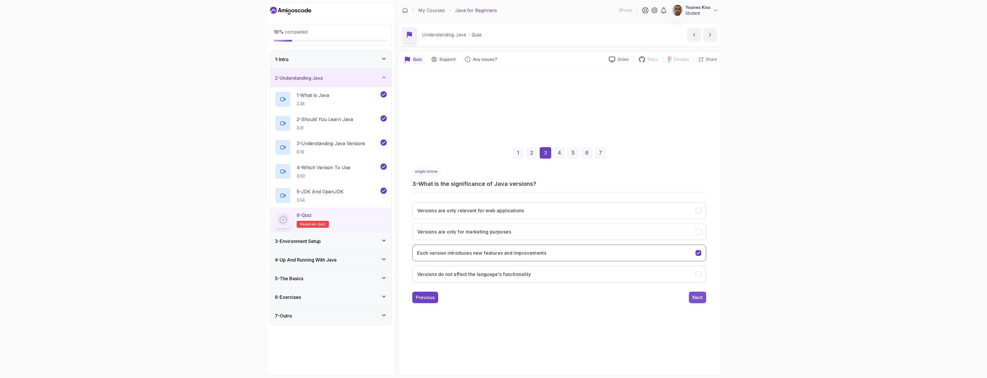
click at [695, 294] on div "Next" at bounding box center [698, 297] width 10 height 7
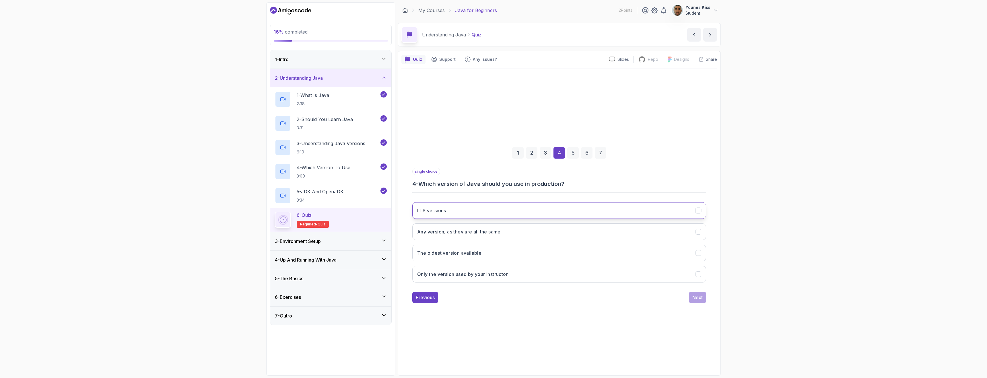
click at [489, 210] on button "LTS versions" at bounding box center [559, 210] width 294 height 17
click at [696, 298] on div "Next" at bounding box center [698, 297] width 10 height 7
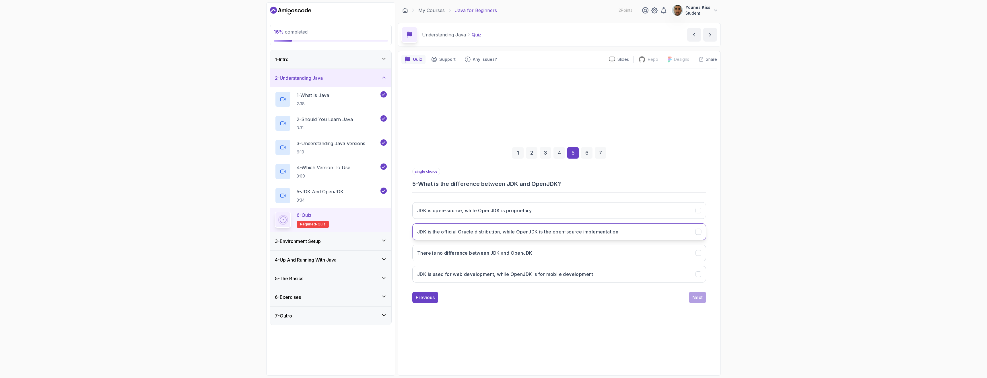
click at [602, 234] on h3 "JDK is the official Oracle distribution, while OpenJDK is the open-source imple…" at bounding box center [517, 231] width 201 height 7
click at [704, 300] on button "Next" at bounding box center [697, 297] width 17 height 11
click at [486, 230] on h3 "To provide tools for developing Java applications" at bounding box center [473, 231] width 113 height 7
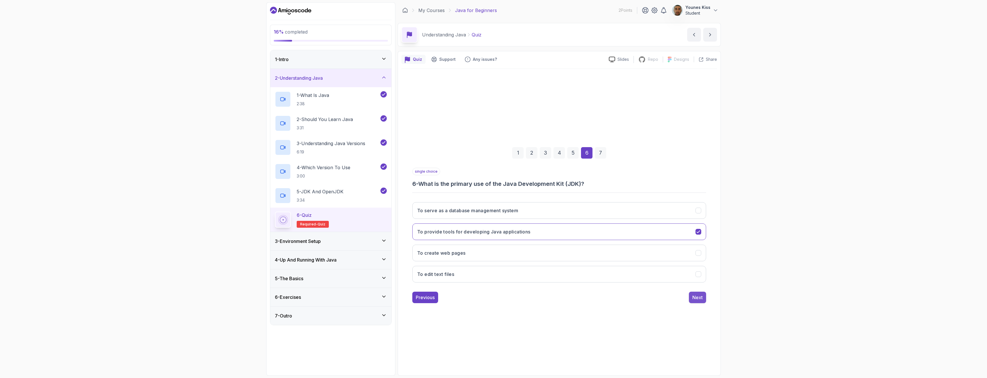
click at [691, 299] on button "Next" at bounding box center [697, 297] width 17 height 11
click at [457, 230] on button "Every six months" at bounding box center [559, 232] width 294 height 17
click at [686, 299] on div "Submit Quiz" at bounding box center [690, 297] width 26 height 7
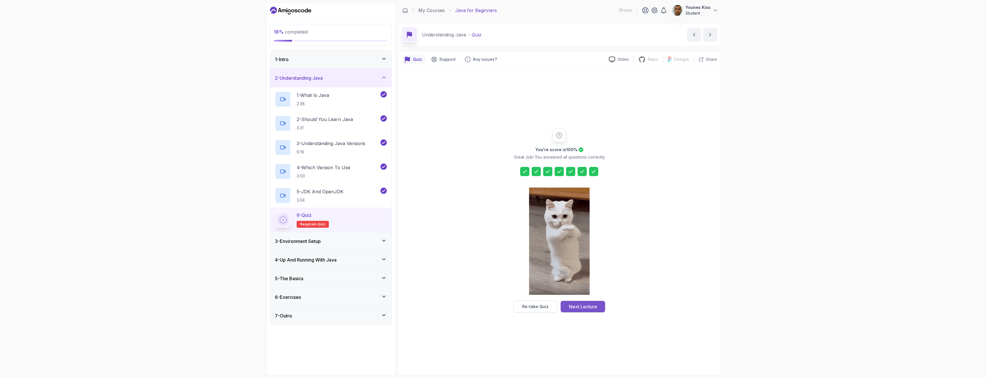
click at [595, 309] on div "Next Lecture" at bounding box center [583, 306] width 28 height 7
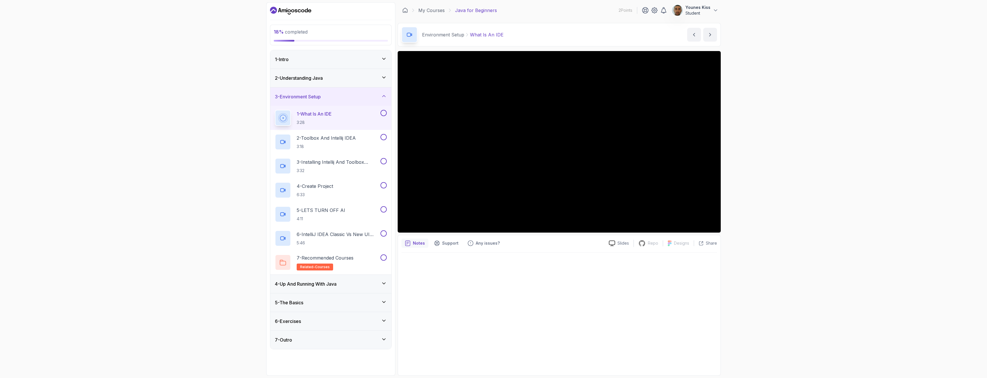
click at [327, 81] on div "2 - Understanding Java" at bounding box center [331, 78] width 112 height 7
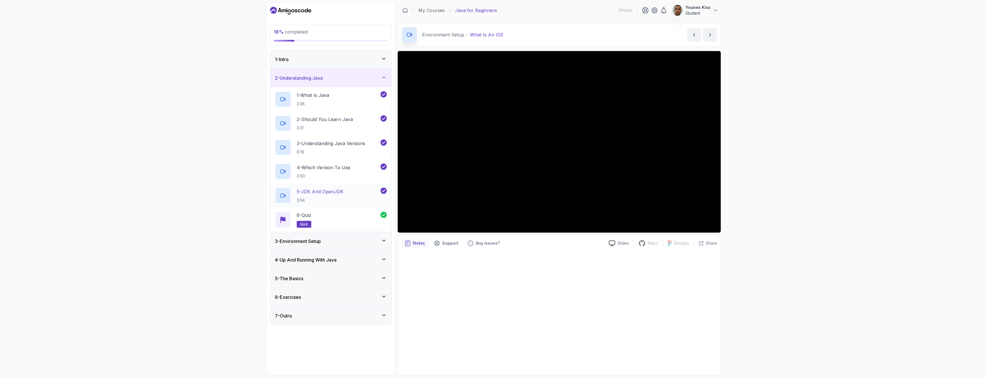
click at [340, 197] on h2 "5 - JDK And OpenJDK 3:34" at bounding box center [320, 195] width 47 height 15
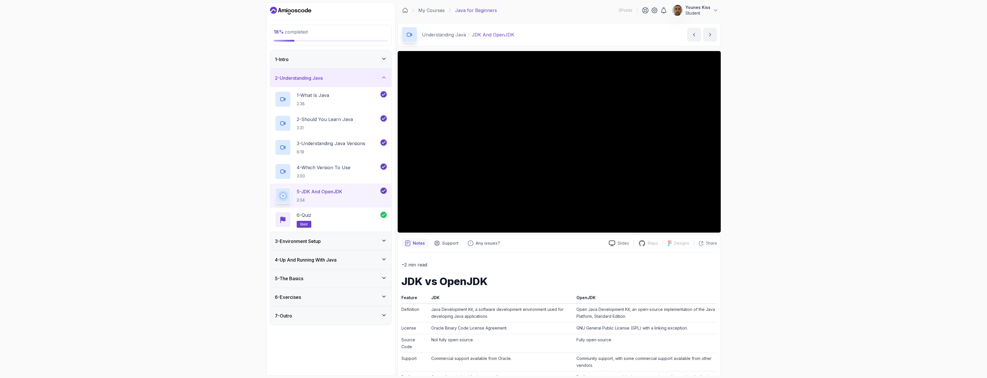
click at [280, 76] on h3 "2 - Understanding Java" at bounding box center [299, 78] width 48 height 7
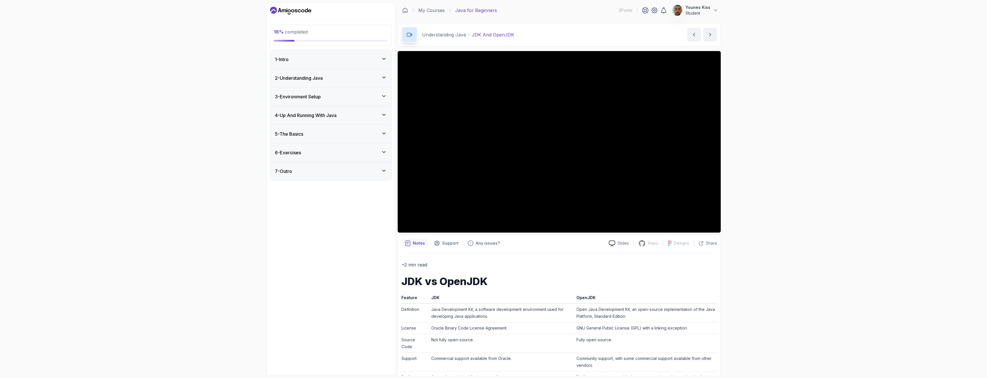
click at [365, 99] on div "3 - Environment Setup" at bounding box center [331, 96] width 112 height 7
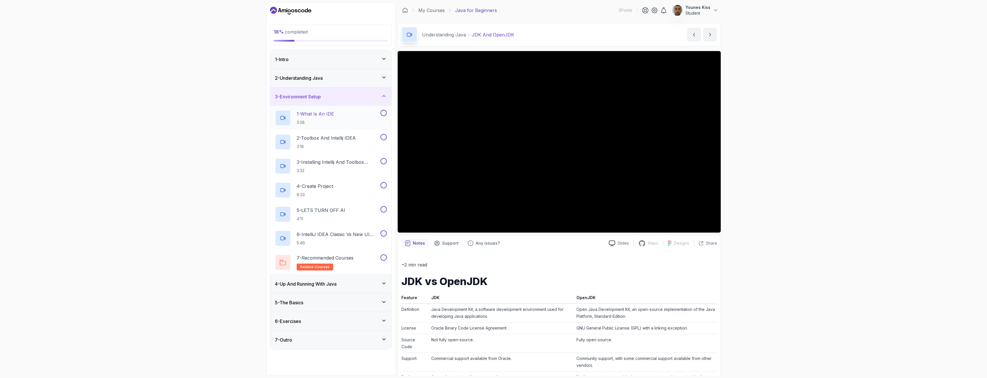
click at [309, 121] on p "3:28" at bounding box center [315, 123] width 37 height 6
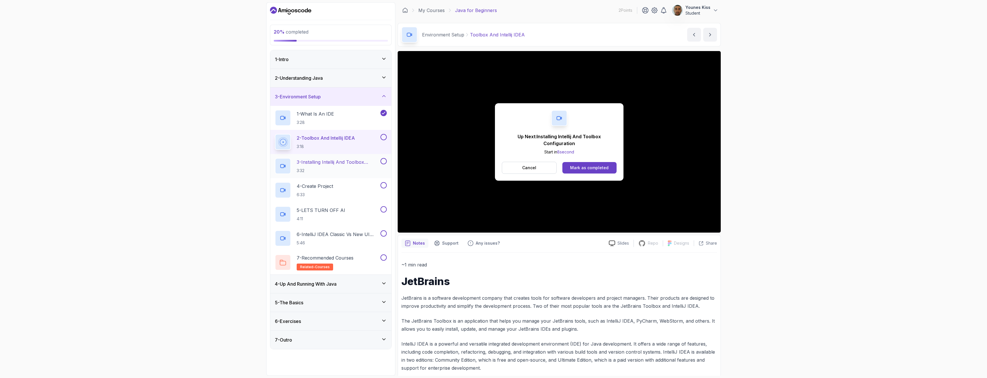
click at [335, 162] on p "3 - Installing Intellij And Toolbox Configuration" at bounding box center [338, 162] width 83 height 7
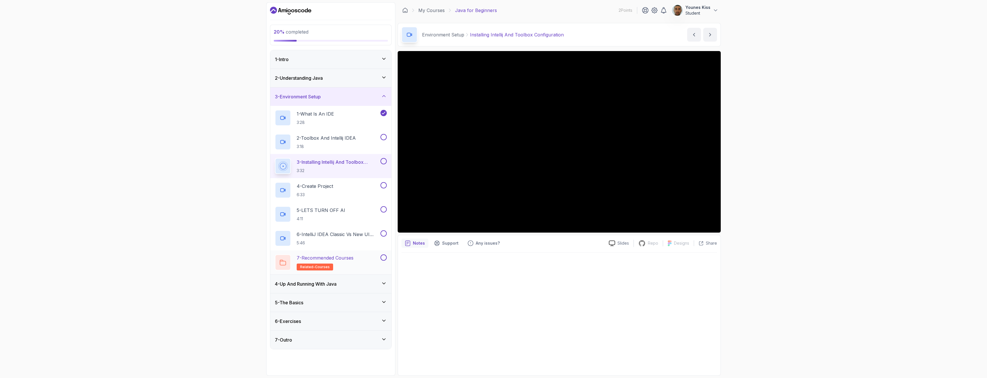
click at [341, 261] on p "7 - Recommended Courses" at bounding box center [325, 258] width 57 height 7
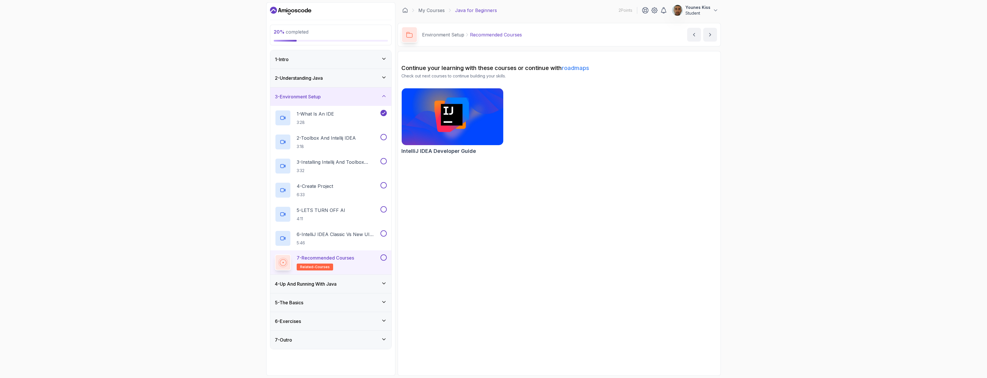
click at [314, 97] on h3 "3 - Environment Setup" at bounding box center [298, 96] width 46 height 7
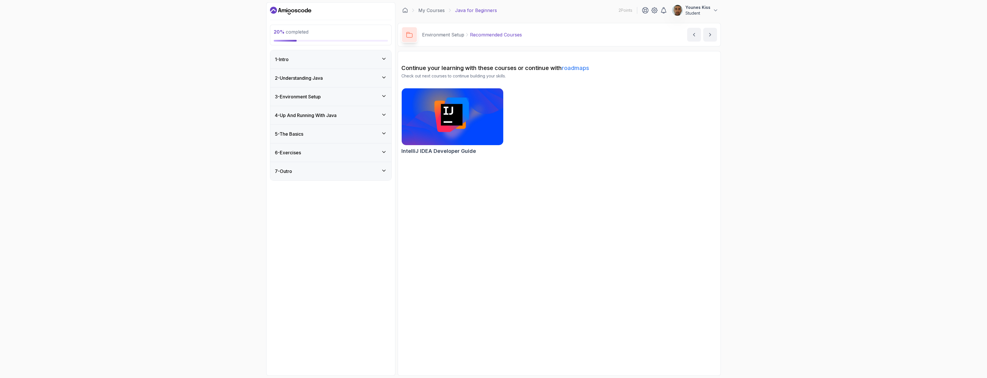
click at [323, 116] on h3 "4 - Up And Running With Java" at bounding box center [306, 115] width 62 height 7
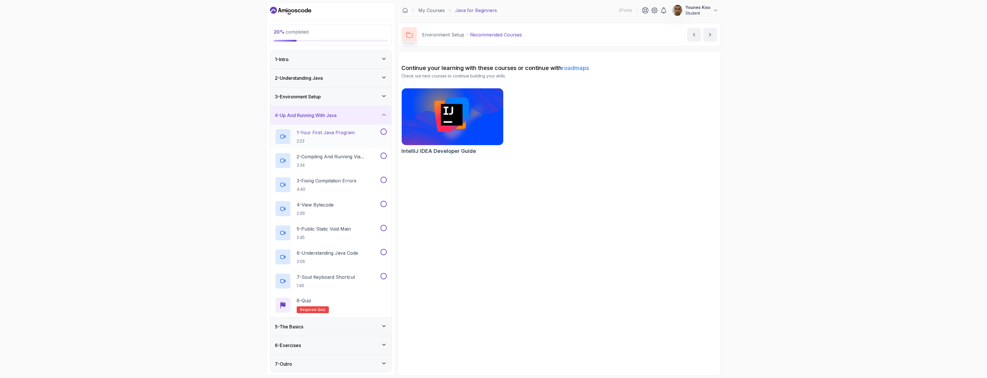
click at [325, 134] on p "1 - Your First Java Program" at bounding box center [326, 132] width 58 height 7
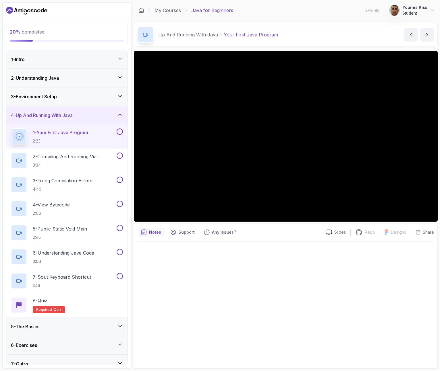
click at [226, 319] on div at bounding box center [285, 303] width 296 height 123
click at [103, 98] on div "3 - Environment Setup" at bounding box center [67, 96] width 112 height 7
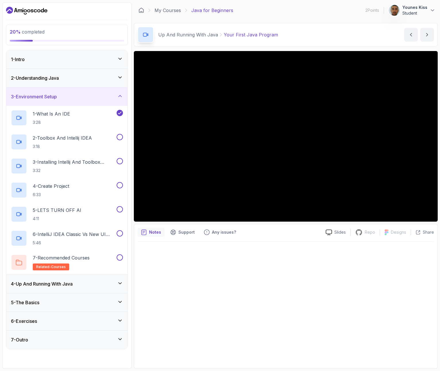
click at [103, 98] on div "3 - Environment Setup" at bounding box center [67, 96] width 112 height 7
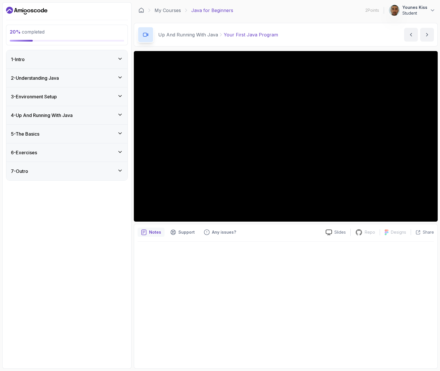
click at [82, 102] on div "3 - Environment Setup" at bounding box center [66, 97] width 121 height 18
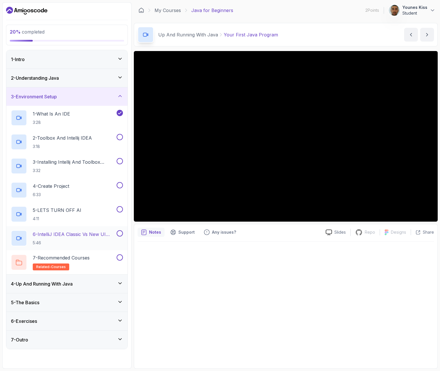
click at [74, 237] on p "6 - IntelliJ IDEA Classic Vs New UI (User Interface)" at bounding box center [74, 234] width 83 height 7
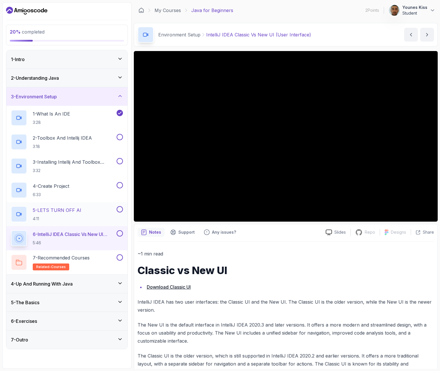
click at [62, 216] on p "4:11" at bounding box center [57, 219] width 49 height 6
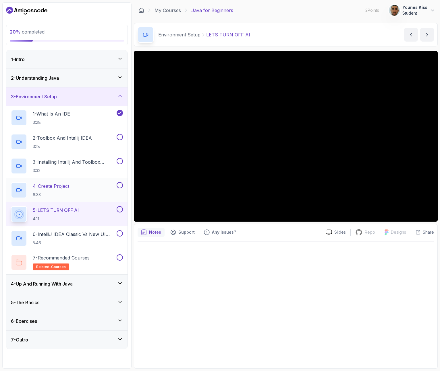
click at [60, 191] on h2 "4 - Create Project 6:33" at bounding box center [51, 190] width 36 height 15
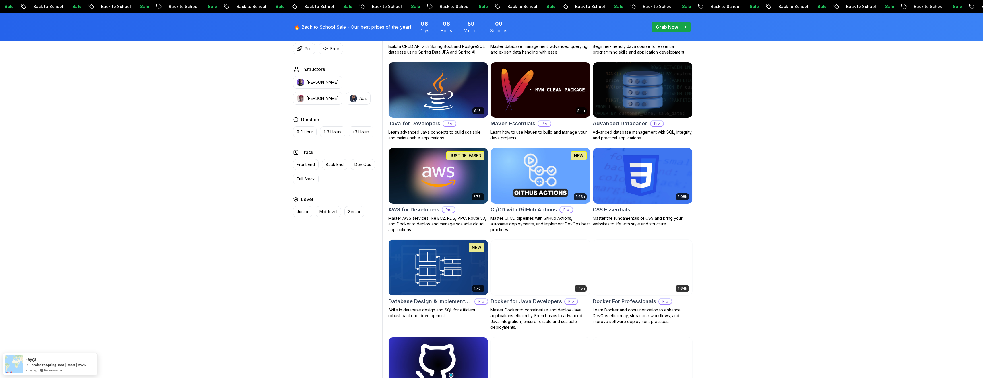
scroll to position [222, 0]
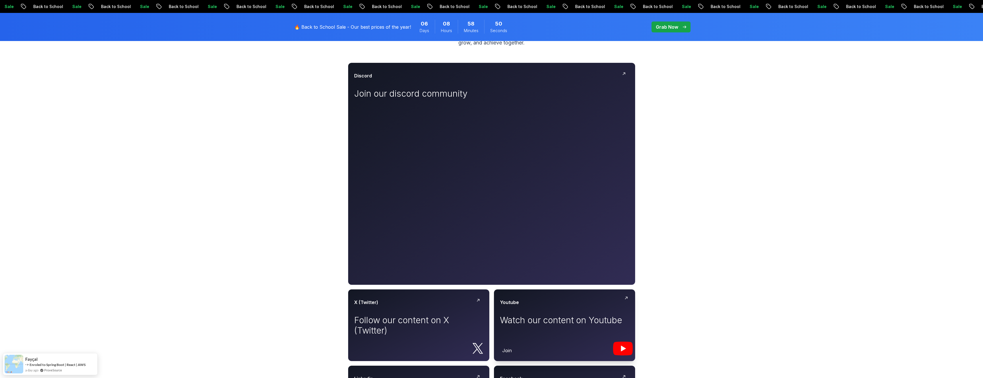
scroll to position [92, 0]
